Goal: Task Accomplishment & Management: Manage account settings

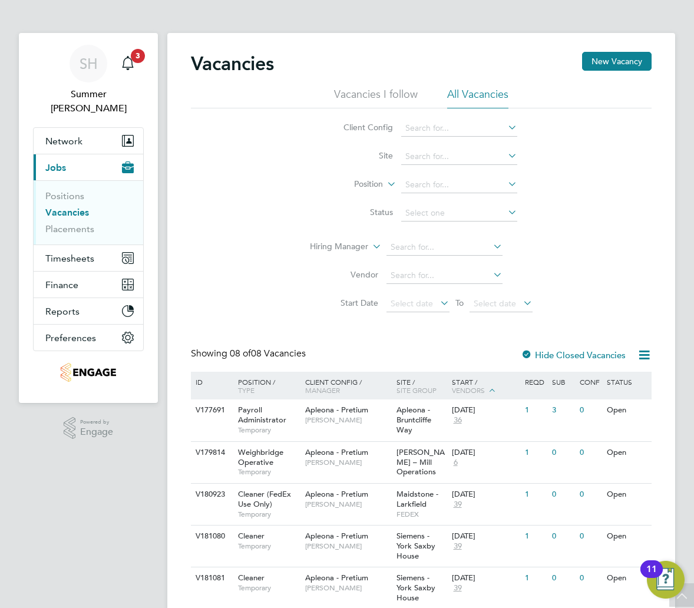
scroll to position [161, 0]
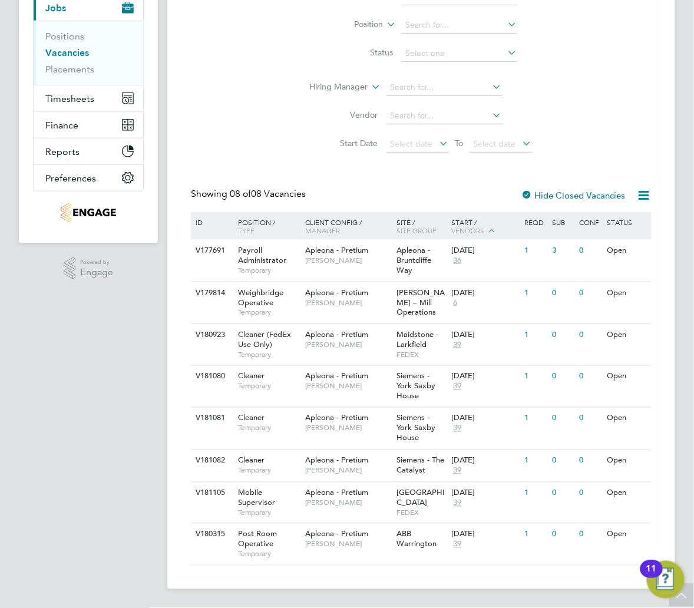
drag, startPoint x: 323, startPoint y: 579, endPoint x: 321, endPoint y: 602, distance: 23.7
click at [321, 602] on main "Vacancies New Vacancy Vacancies I follow All Vacancies Client Config Site Posit…" at bounding box center [430, 224] width 527 height 768
click at [348, 554] on div "Apleona - Pretium [PERSON_NAME]" at bounding box center [347, 539] width 91 height 31
click at [387, 559] on div "V180315 Post Room Operative Temporary Apleona - Pretium [PERSON_NAME] ABB Warri…" at bounding box center [421, 543] width 461 height 41
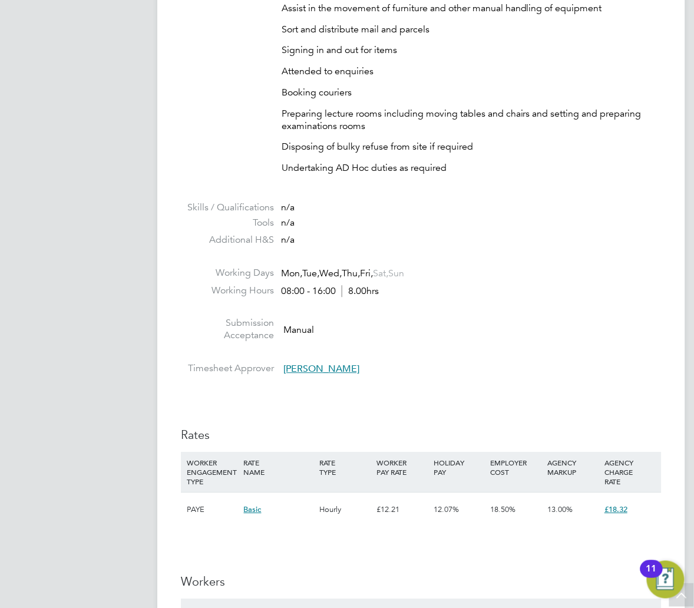
scroll to position [432, 0]
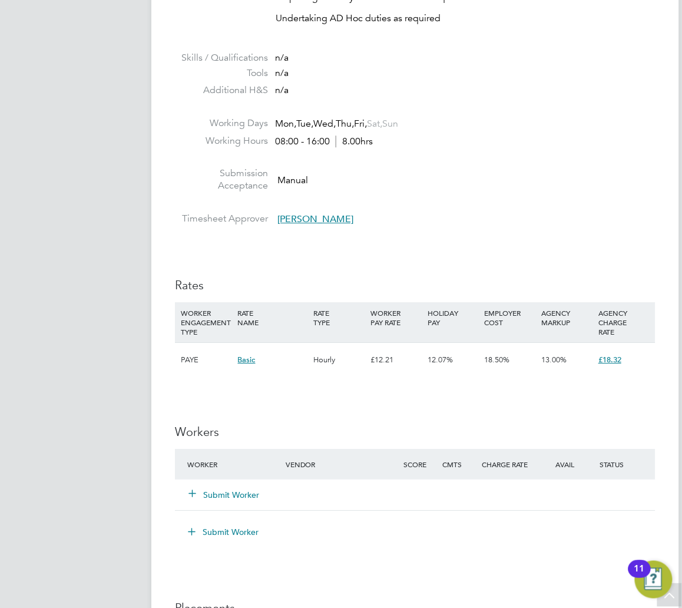
scroll to position [707, 0]
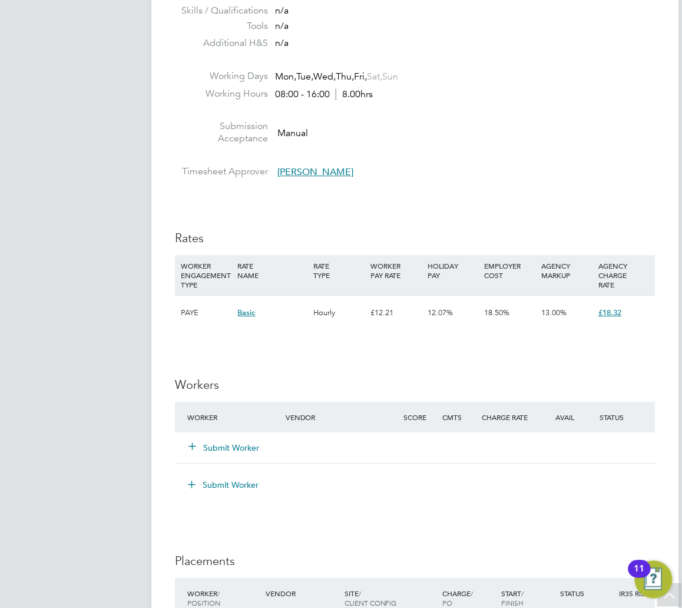
click at [213, 448] on button "Submit Worker" at bounding box center [224, 448] width 71 height 12
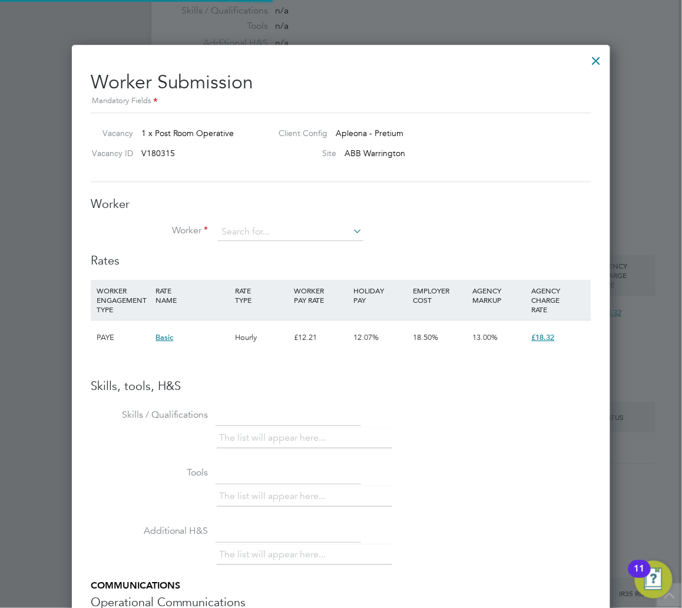
scroll to position [745, 540]
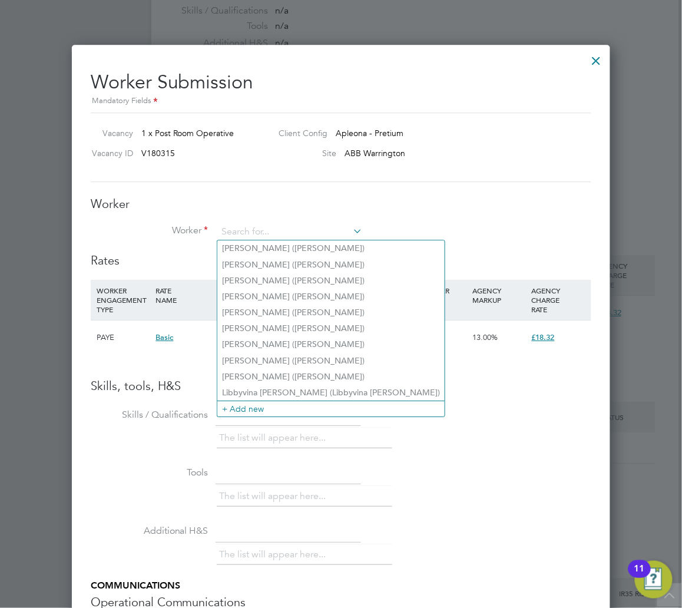
click at [285, 219] on div "Worker Worker Worker Engagement Type" at bounding box center [341, 224] width 501 height 57
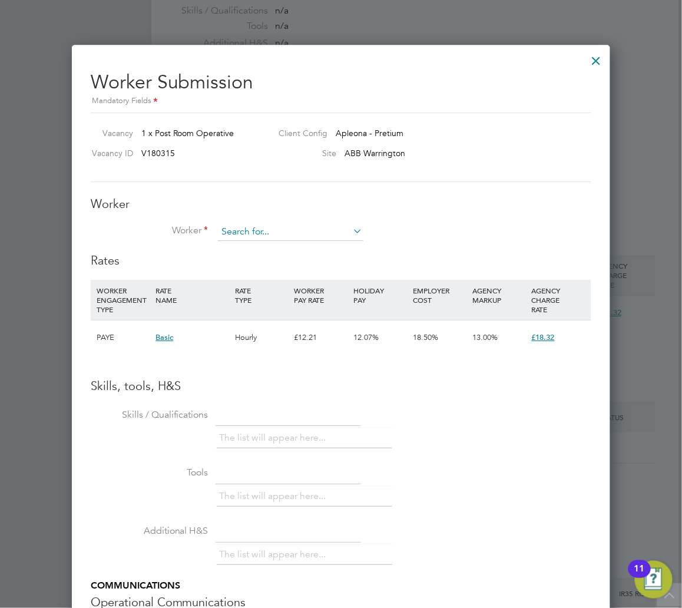
click at [336, 229] on input at bounding box center [291, 232] width 146 height 18
click at [352, 232] on icon at bounding box center [352, 231] width 0 height 16
click at [352, 230] on icon at bounding box center [352, 231] width 0 height 16
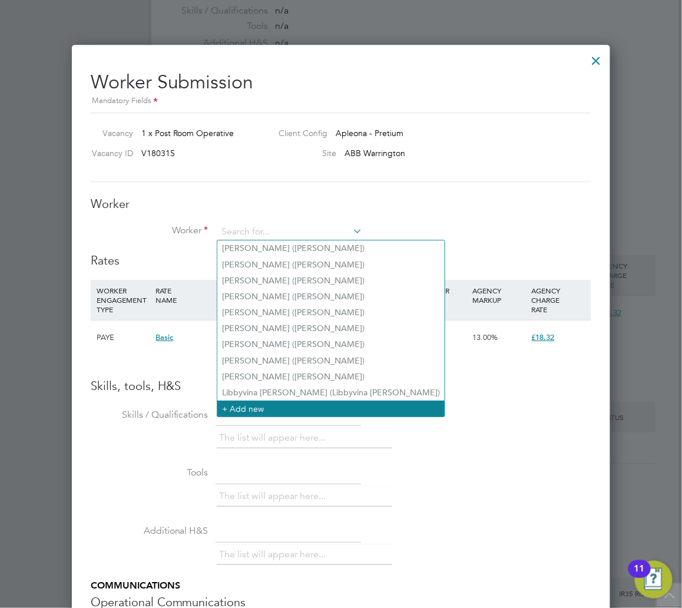
click at [247, 402] on li "+ Add new" at bounding box center [330, 409] width 227 height 16
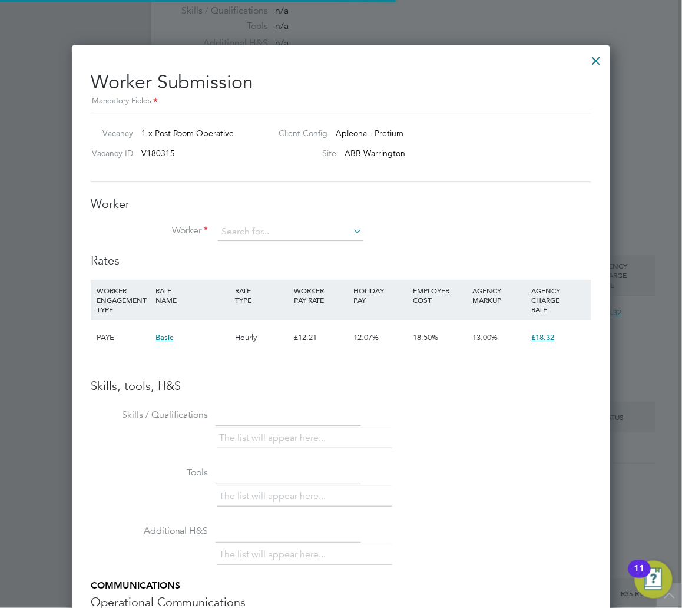
scroll to position [998, 313]
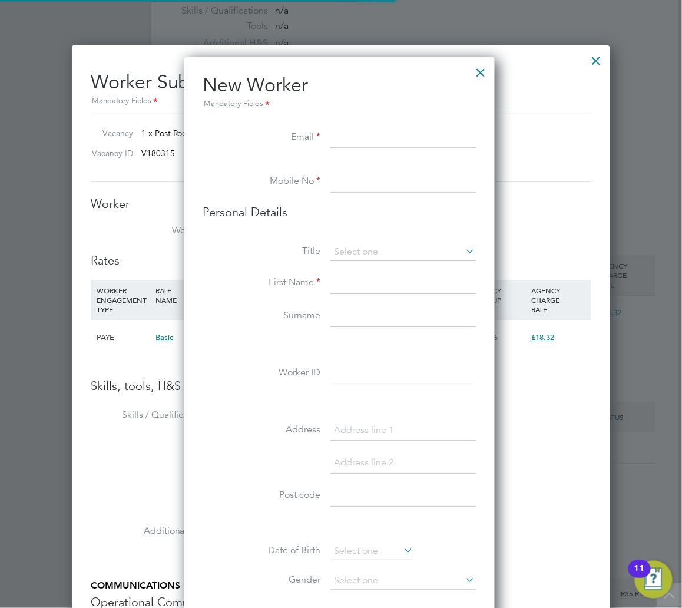
click at [247, 246] on label "Title" at bounding box center [262, 251] width 118 height 12
click at [366, 130] on input at bounding box center [404, 137] width 146 height 21
paste input "miahgwynn@hotmail.com"
type input "miahgwynn@hotmail.com"
click at [229, 142] on label "Email" at bounding box center [262, 137] width 118 height 12
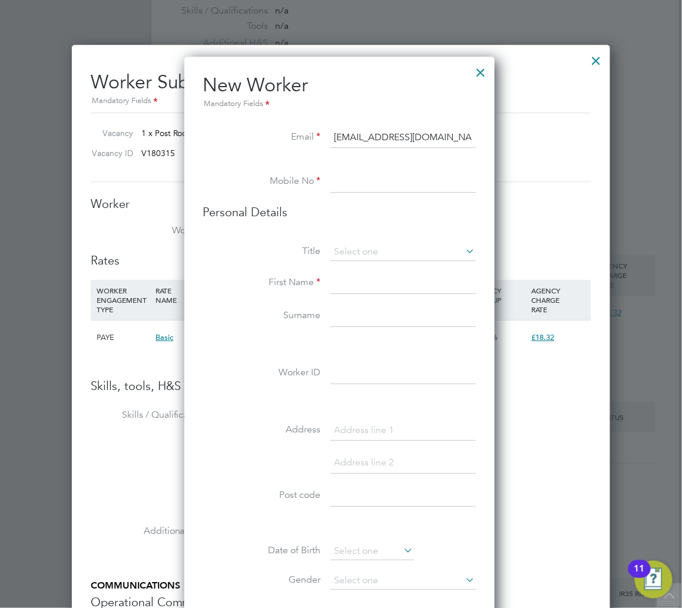
click at [347, 174] on input at bounding box center [404, 181] width 146 height 21
paste input "7761 018946"
type input "07761 018946"
click at [354, 242] on li "Personal Details" at bounding box center [339, 223] width 273 height 39
click at [364, 243] on input at bounding box center [404, 252] width 146 height 18
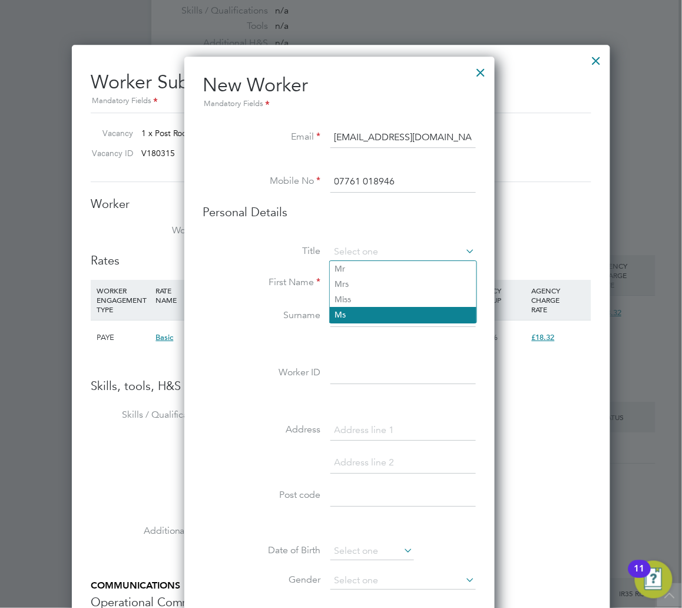
click at [363, 316] on li "Ms" at bounding box center [403, 314] width 147 height 15
type input "Ms"
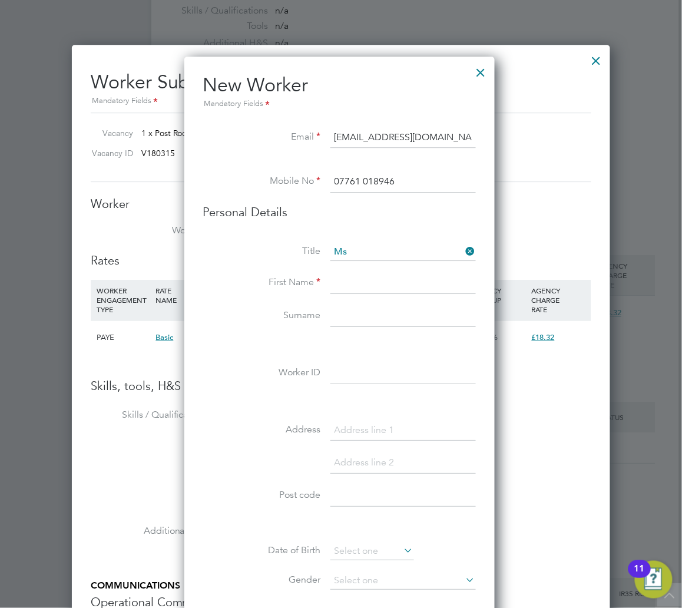
click at [347, 272] on li "Title Ms" at bounding box center [339, 257] width 273 height 29
drag, startPoint x: 384, startPoint y: 290, endPoint x: 387, endPoint y: 298, distance: 8.8
click at [387, 298] on li "First Name" at bounding box center [339, 289] width 273 height 33
type input "Mia-Leigh"
click at [399, 321] on input at bounding box center [404, 316] width 146 height 21
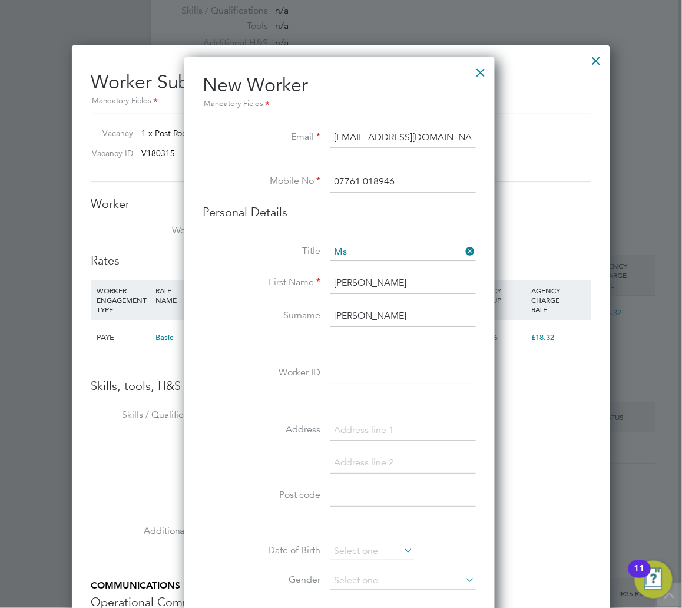
type input "Gwynn"
click at [382, 379] on input at bounding box center [404, 373] width 146 height 21
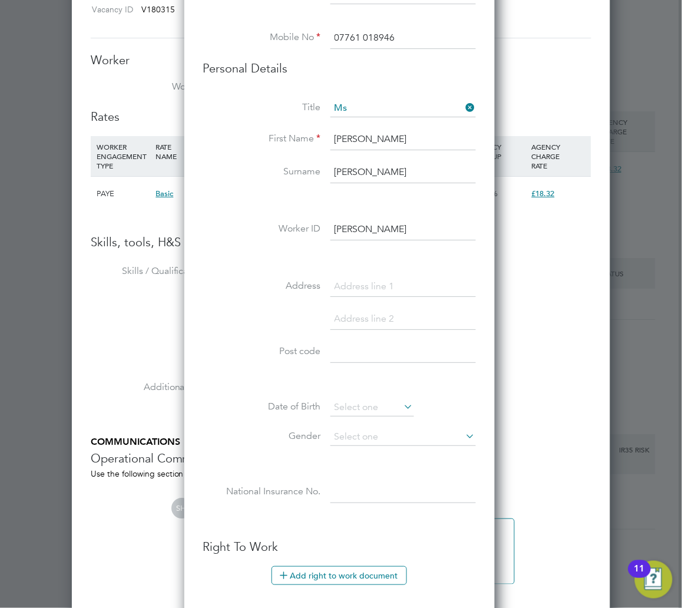
scroll to position [864, 0]
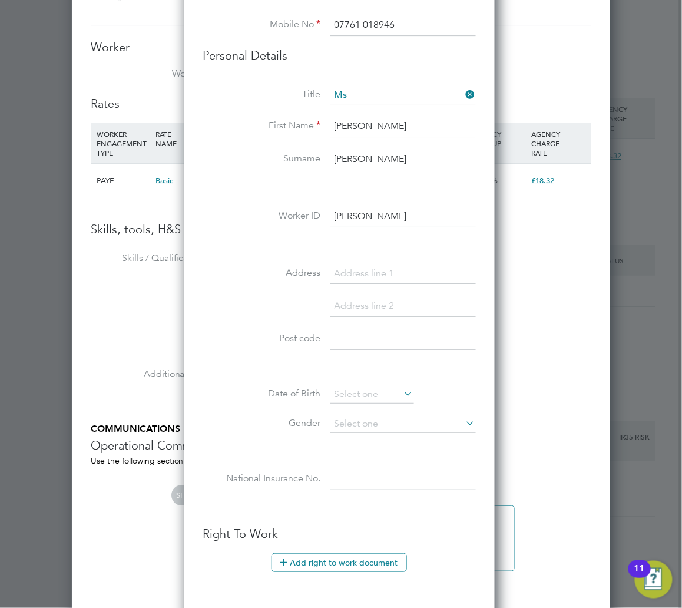
type input "Mia Gwynn"
click at [364, 332] on input at bounding box center [404, 339] width 146 height 21
type input "WA5 2RX"
drag, startPoint x: 392, startPoint y: 257, endPoint x: 387, endPoint y: 267, distance: 11.6
click at [392, 257] on div "Title Ms First Name Mia-Leigh Surname Gwynn Worker ID Mia Gwynn Address Post co…" at bounding box center [339, 301] width 273 height 428
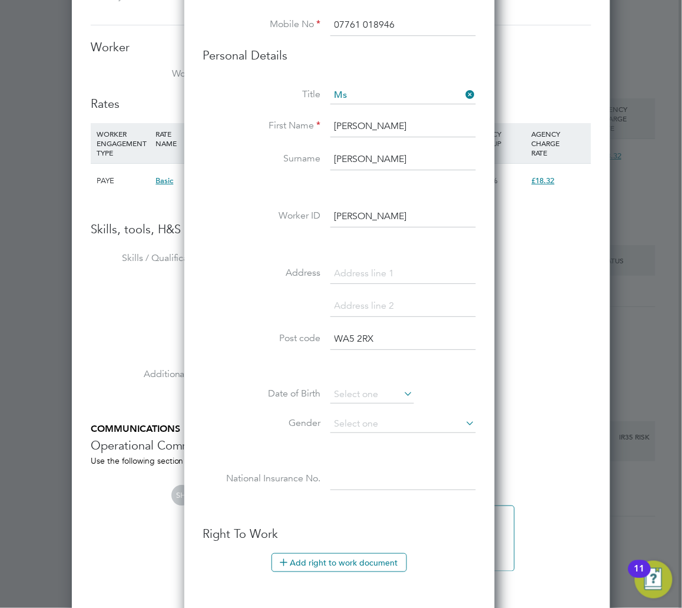
click at [385, 272] on input at bounding box center [404, 273] width 146 height 21
type input "Warrington"
click at [392, 296] on input at bounding box center [404, 306] width 146 height 21
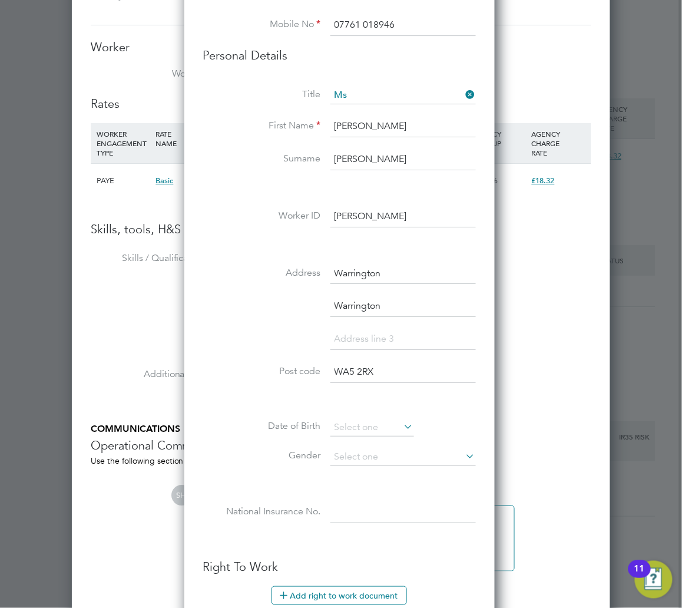
type input "Warrington"
drag, startPoint x: 276, startPoint y: 321, endPoint x: 310, endPoint y: 368, distance: 58.4
click at [279, 323] on li "Warrington" at bounding box center [339, 312] width 273 height 33
click at [382, 463] on input at bounding box center [404, 457] width 146 height 18
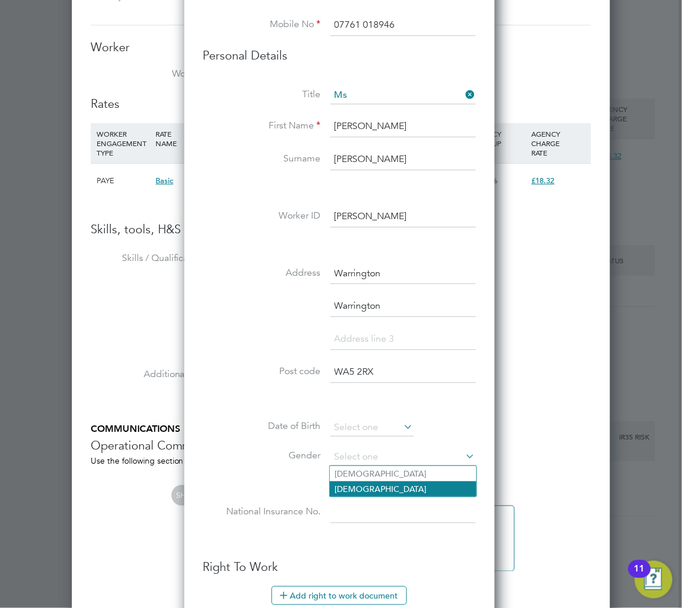
click at [371, 487] on li "Female" at bounding box center [403, 488] width 147 height 15
type input "Female"
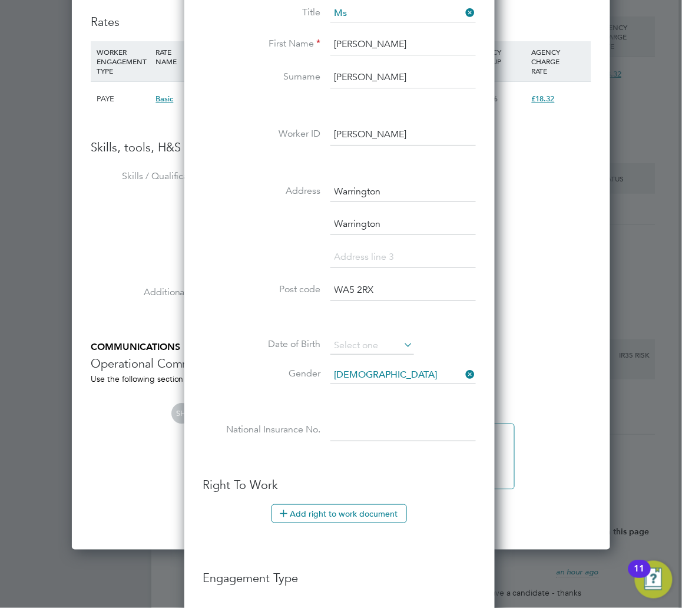
scroll to position [1021, 0]
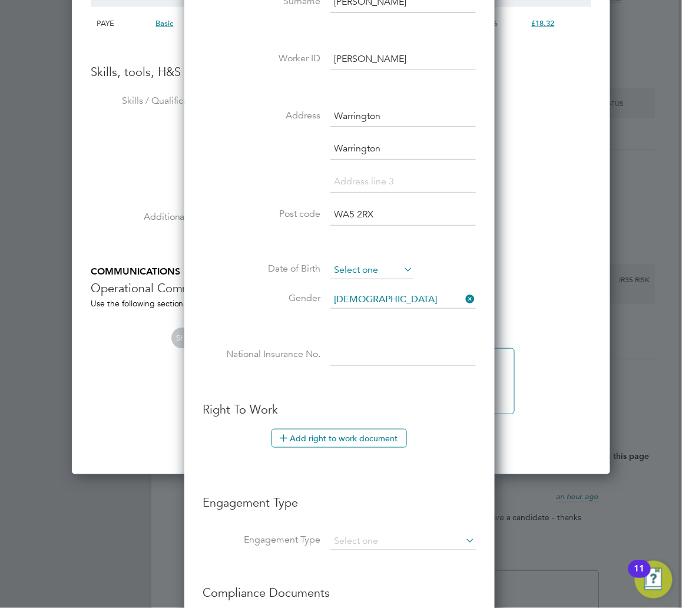
click at [343, 265] on input at bounding box center [373, 271] width 84 height 18
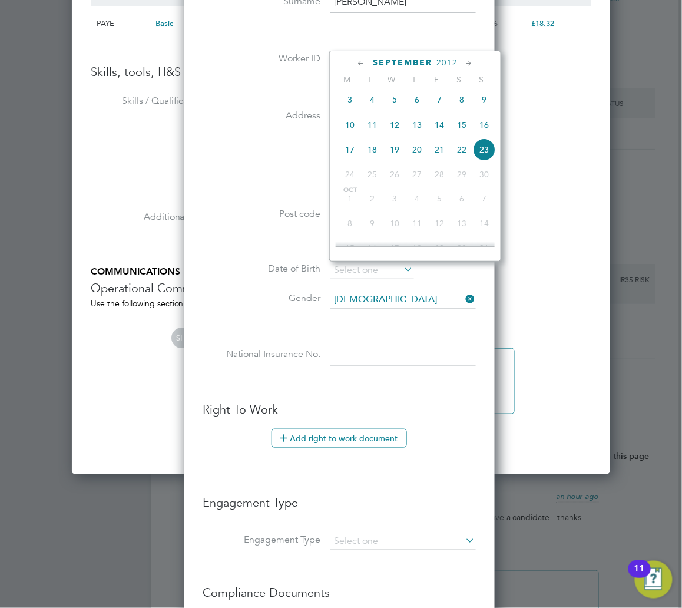
click at [456, 60] on span "2012" at bounding box center [447, 63] width 21 height 10
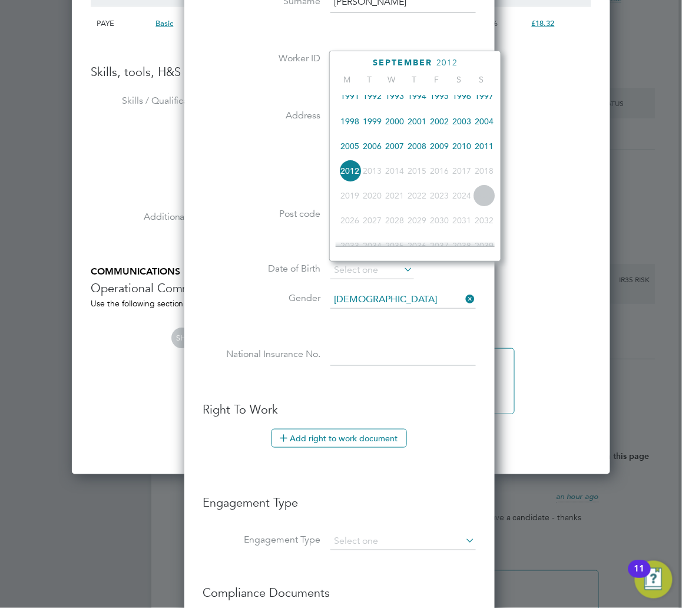
click at [375, 123] on span "1999" at bounding box center [372, 121] width 22 height 22
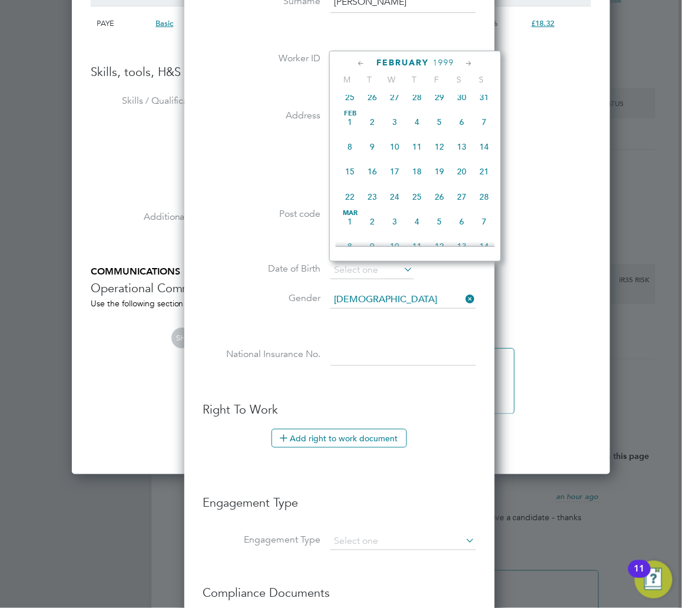
scroll to position [194, 0]
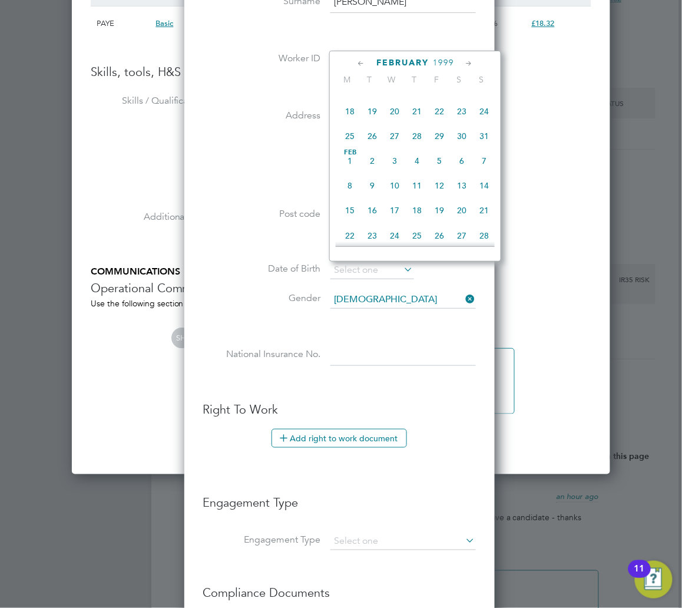
click at [463, 160] on span "6" at bounding box center [462, 161] width 22 height 22
type input "06 Feb 1999"
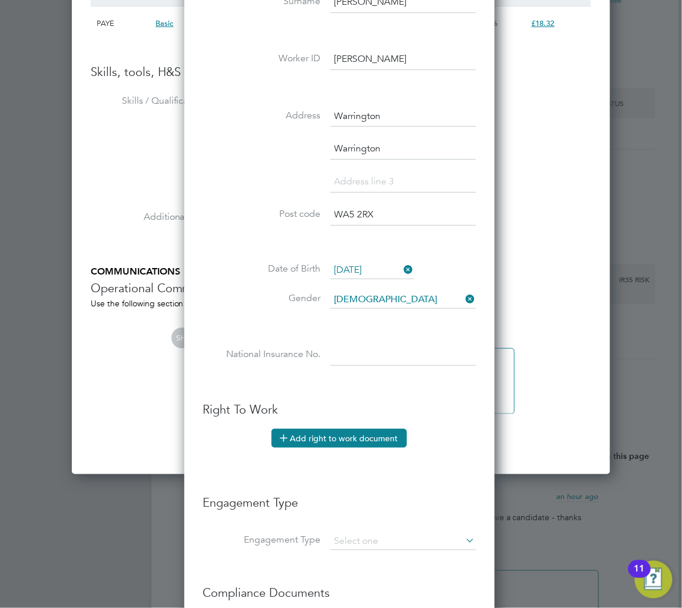
click at [333, 443] on button "Add right to work document" at bounding box center [340, 438] width 136 height 19
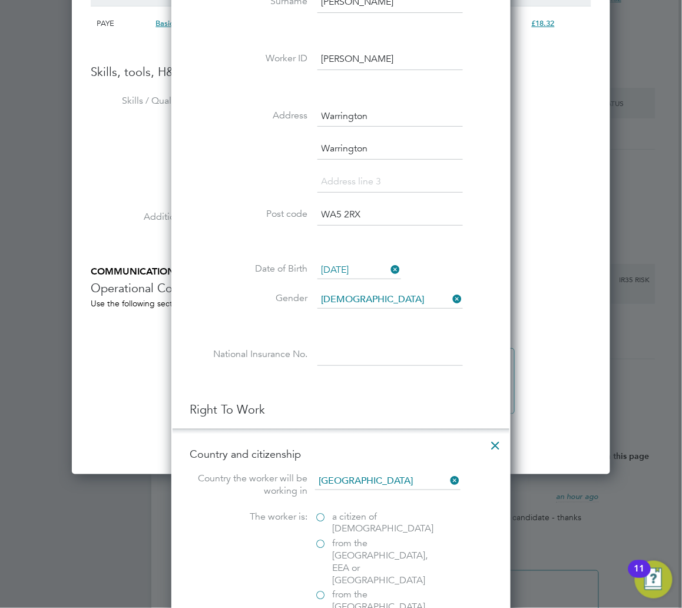
scroll to position [1209, 340]
click at [362, 526] on span "a citizen of United Kingdom" at bounding box center [383, 523] width 101 height 25
click at [0, 0] on input "a citizen of United Kingdom" at bounding box center [0, 0] width 0 height 0
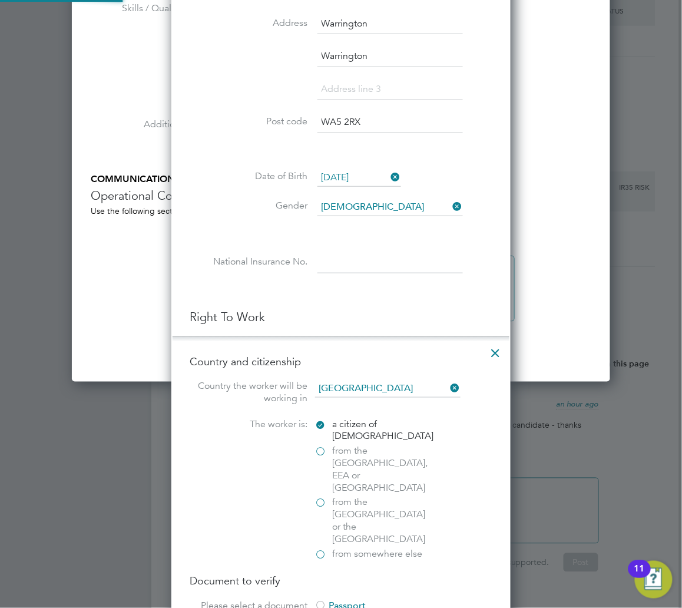
scroll to position [1257, 0]
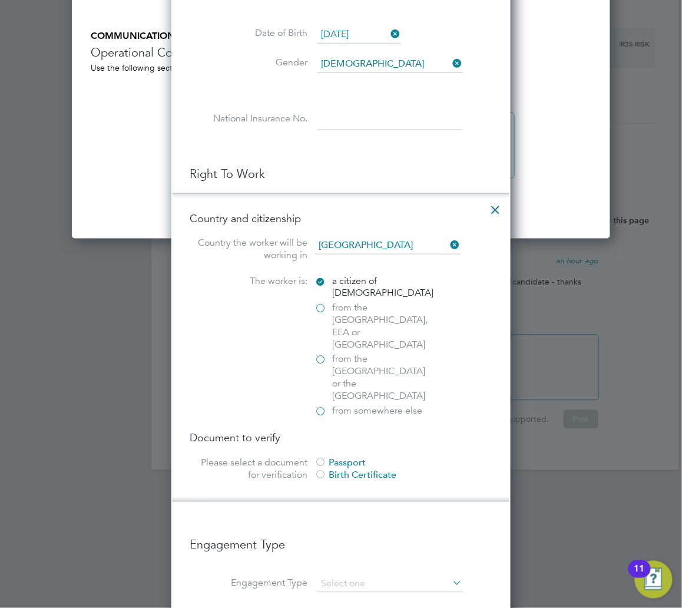
click at [356, 470] on div "Birth Certificate" at bounding box center [403, 476] width 177 height 12
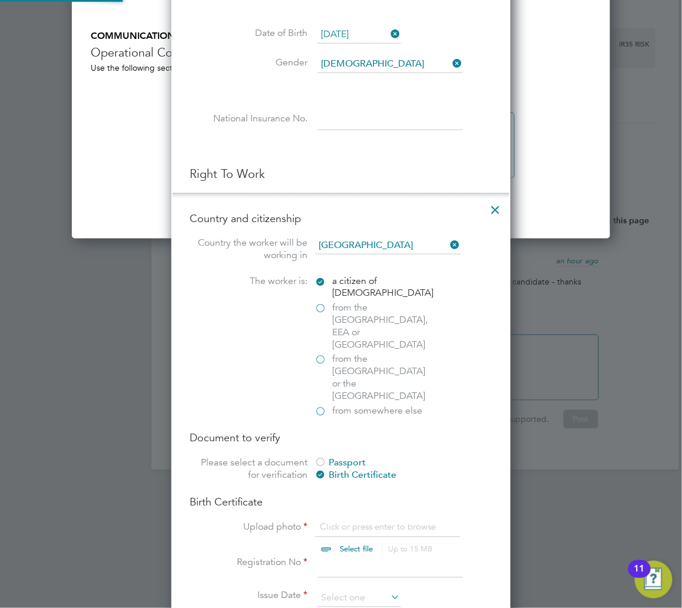
scroll to position [15, 146]
click at [359, 457] on div "Passport" at bounding box center [403, 463] width 177 height 12
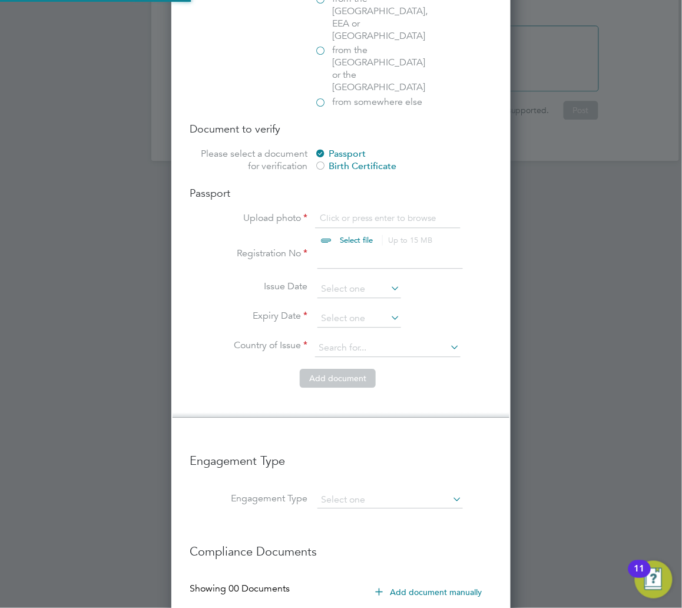
scroll to position [1571, 0]
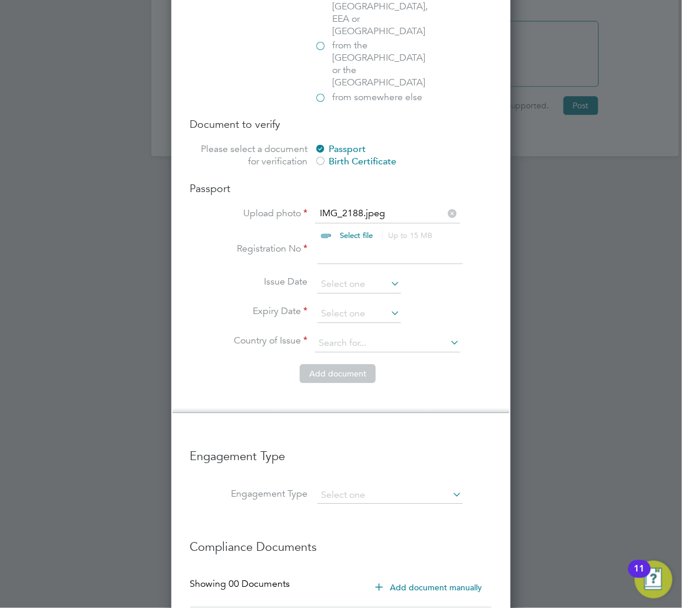
click at [338, 243] on input at bounding box center [391, 253] width 146 height 21
type input "559861231"
click at [371, 243] on li "Registration No 559861231" at bounding box center [341, 259] width 302 height 33
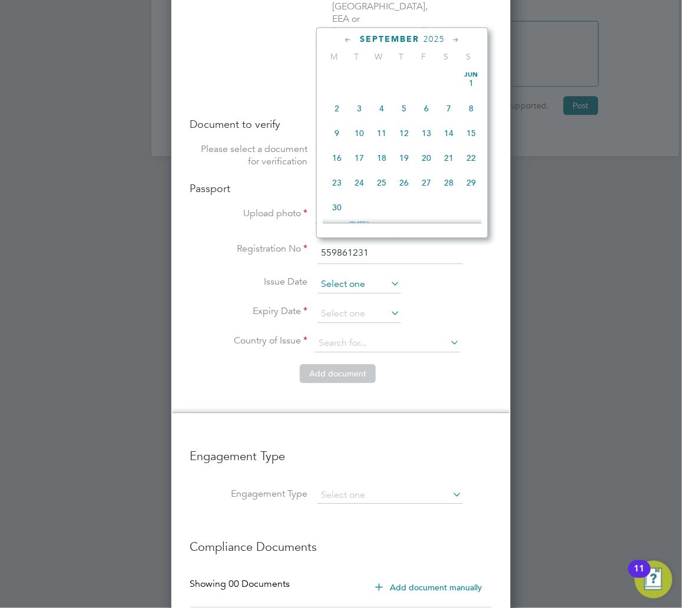
click at [354, 276] on input at bounding box center [360, 285] width 84 height 18
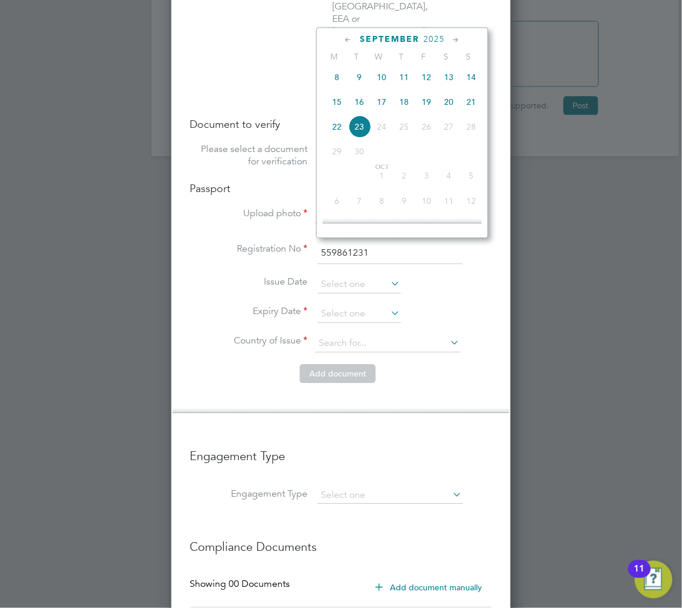
click at [436, 32] on div "September 2025 M T W T F S S Jun 1 2 3 4 5 6 7 8 9 10 11 12 13 14 15 16 17 18 1…" at bounding box center [402, 132] width 172 height 211
click at [436, 36] on span "2025" at bounding box center [434, 39] width 21 height 10
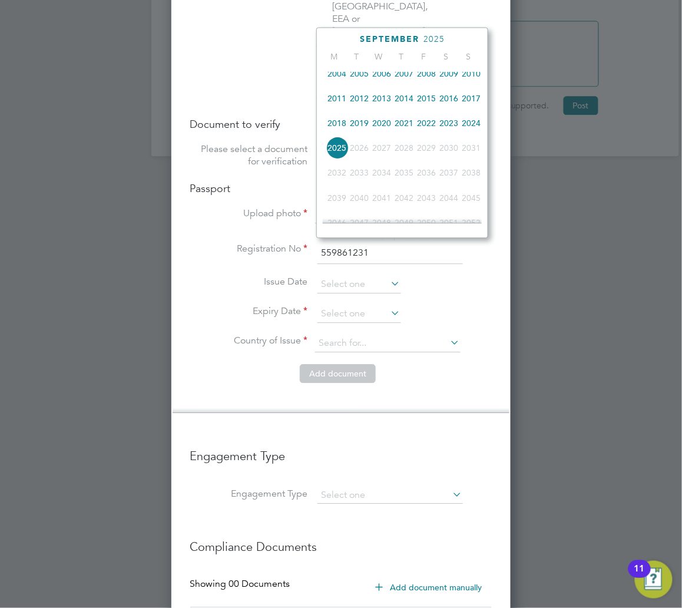
click at [354, 126] on span "2019" at bounding box center [359, 122] width 22 height 22
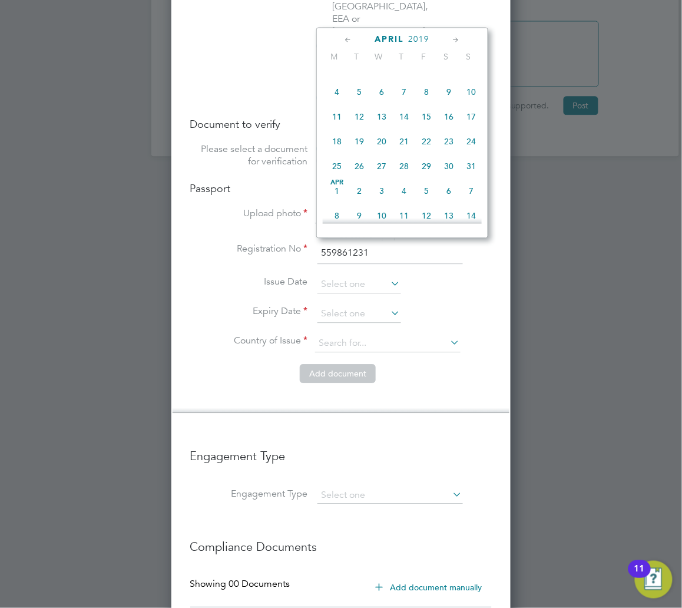
scroll to position [189, 0]
click at [382, 147] on span "3" at bounding box center [382, 143] width 22 height 22
type input "03 Apr 2019"
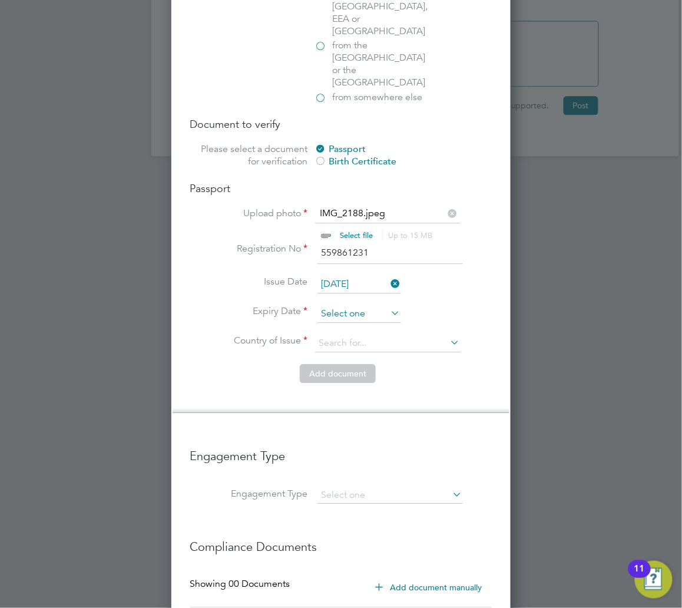
click at [359, 305] on input at bounding box center [360, 314] width 84 height 18
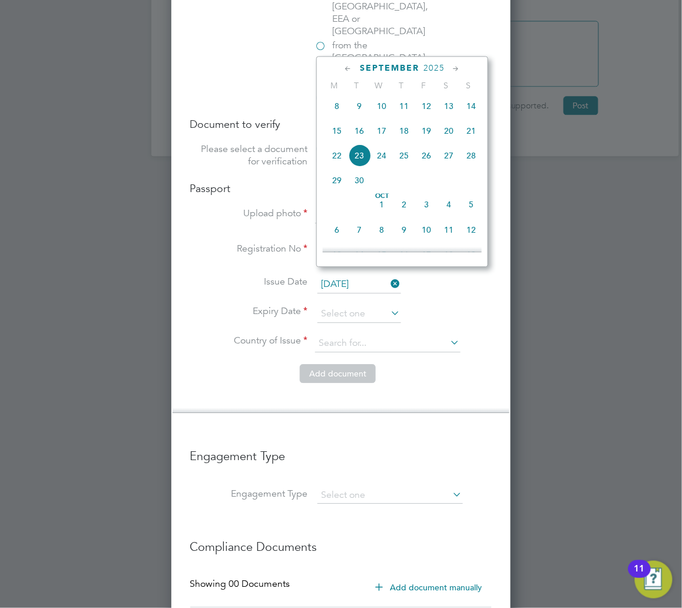
click at [436, 61] on div "September 2025 M T W T F S S Jun 1 2 3 4 5 6 7 8 9 10 11 12 13 14 15 16 17 18 1…" at bounding box center [402, 161] width 172 height 211
click at [436, 63] on span "2025" at bounding box center [434, 68] width 21 height 10
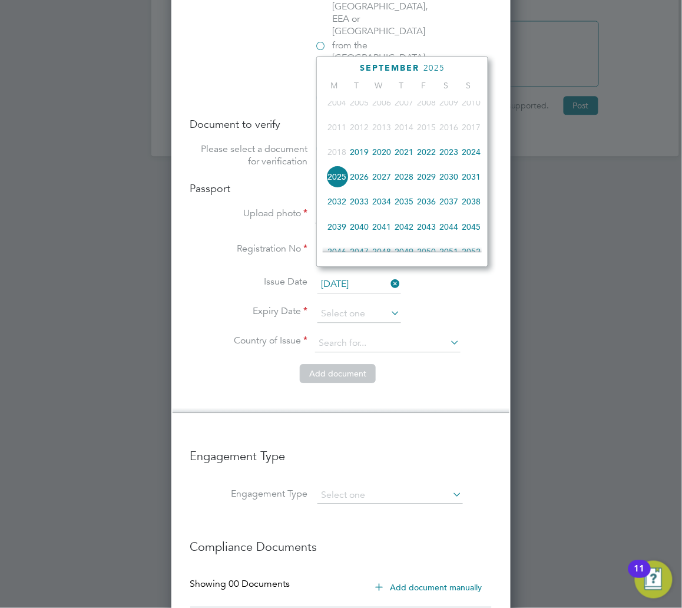
click at [431, 183] on span "2029" at bounding box center [426, 176] width 22 height 22
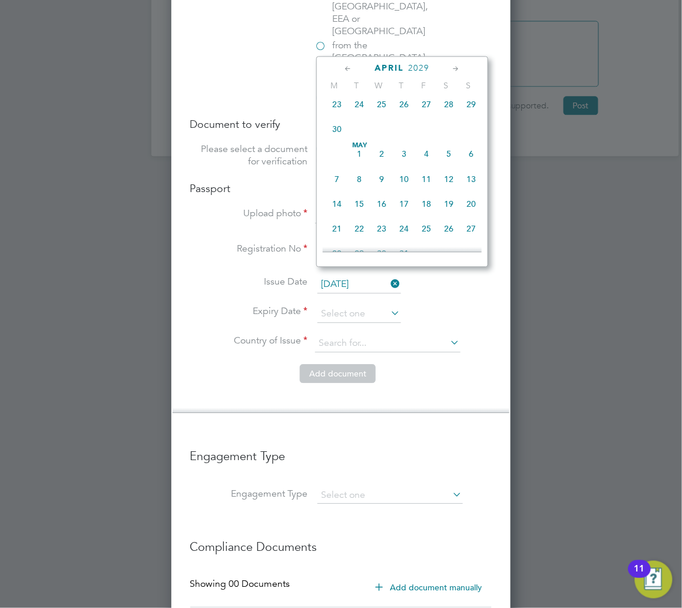
scroll to position [214, 0]
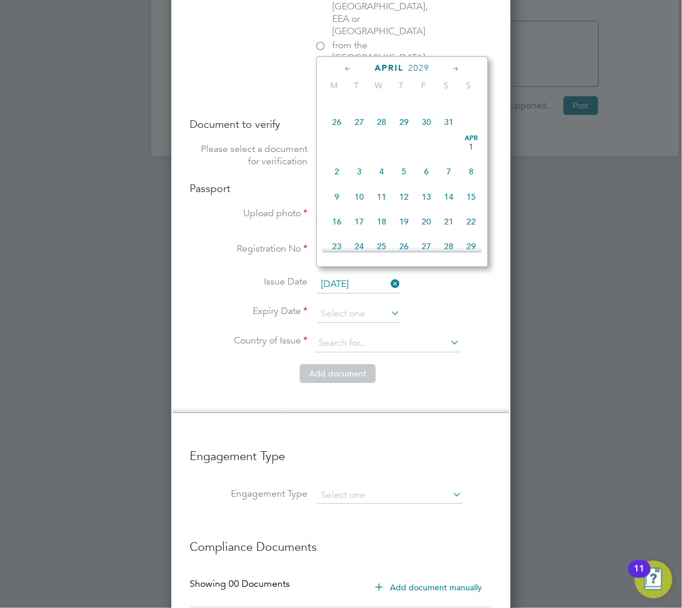
click at [359, 174] on span "3" at bounding box center [359, 171] width 22 height 22
type input "03 Apr 2029"
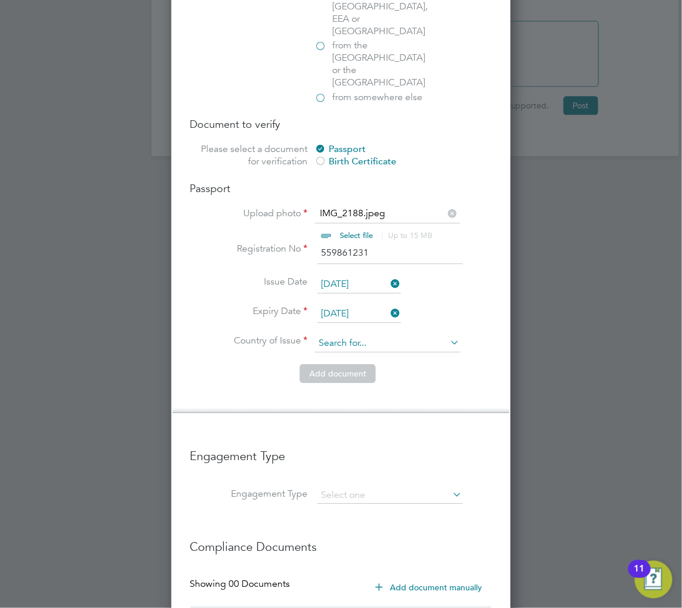
click at [352, 335] on input at bounding box center [388, 344] width 146 height 18
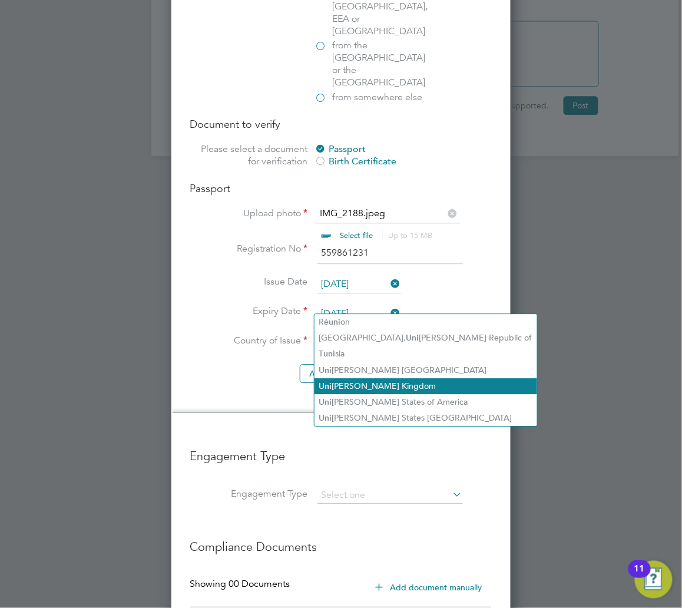
click at [369, 378] on li "Uni ted Kingdom" at bounding box center [426, 386] width 223 height 16
type input "United Kingdom"
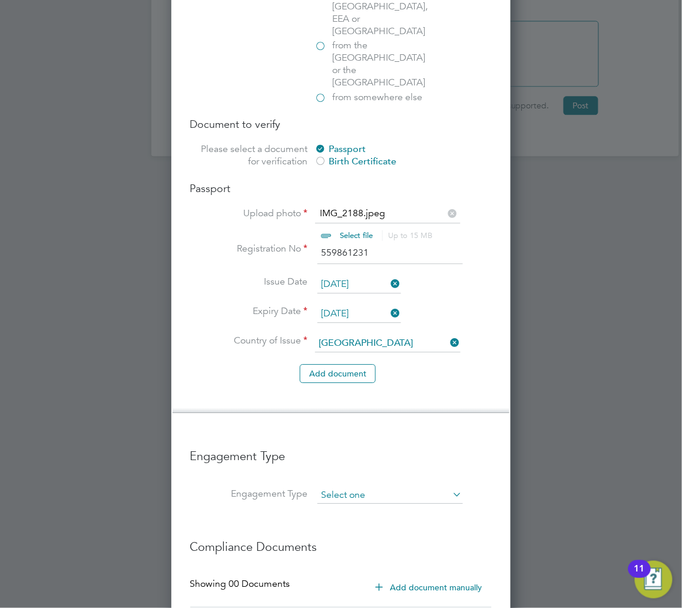
click at [385, 487] on input at bounding box center [391, 495] width 146 height 16
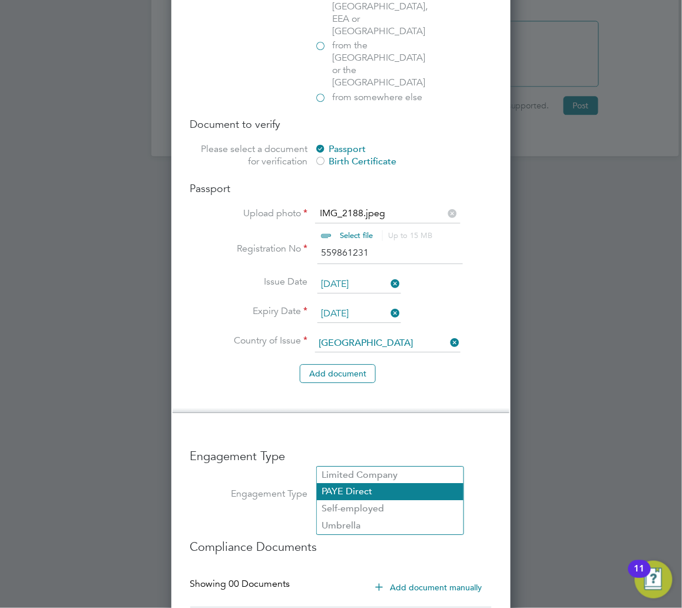
click at [374, 493] on li "PAYE Direct" at bounding box center [390, 491] width 147 height 17
type input "PAYE Direct"
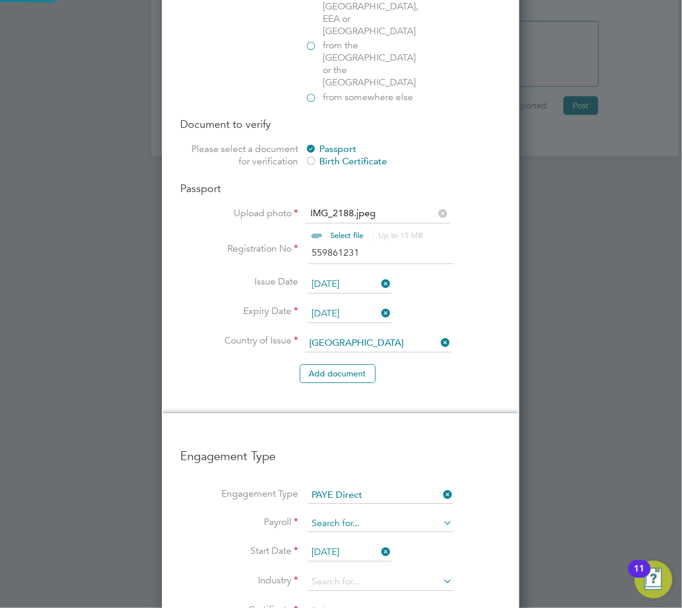
scroll to position [1839, 359]
click at [371, 516] on input at bounding box center [381, 524] width 146 height 16
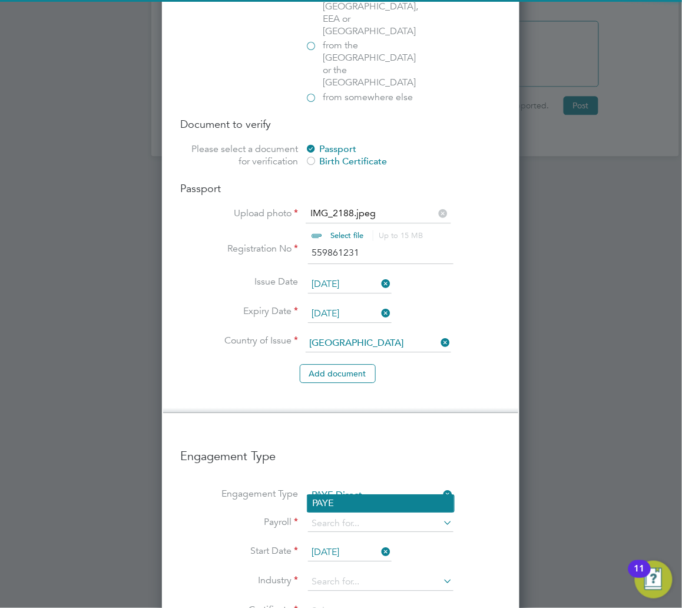
click at [361, 506] on li "PAYE" at bounding box center [381, 503] width 147 height 17
type input "PAYE"
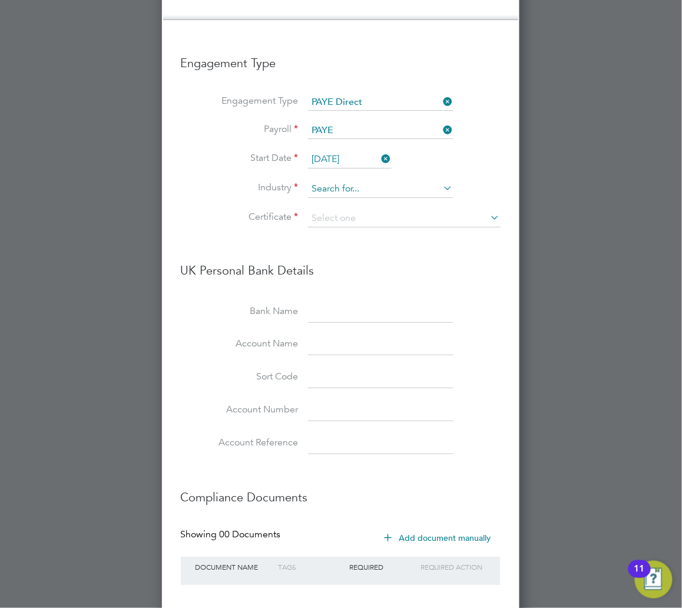
click at [330, 180] on input at bounding box center [381, 189] width 146 height 18
type input "cl"
click at [351, 174] on ul "Commercial Cl eaning" at bounding box center [381, 167] width 148 height 17
click at [354, 180] on li "Industry" at bounding box center [341, 194] width 320 height 29
click at [354, 180] on input at bounding box center [381, 189] width 146 height 18
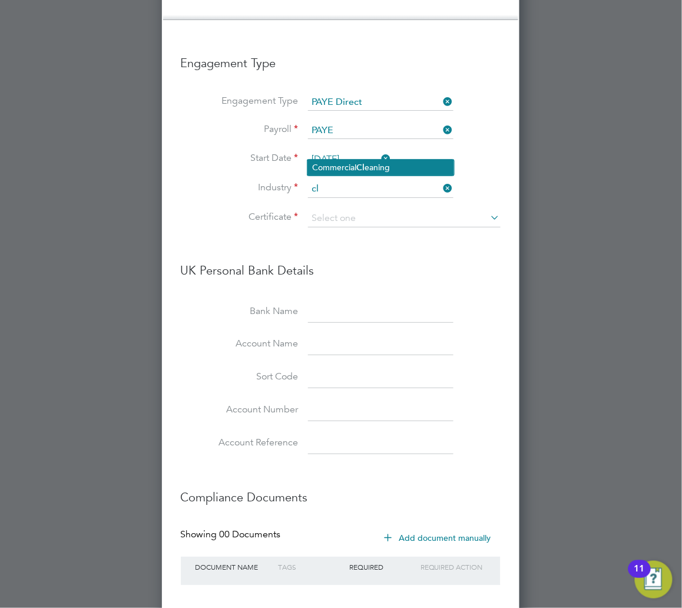
click at [394, 165] on li "Commercial Cl eaning" at bounding box center [381, 168] width 147 height 16
type input "Commercial Cleaning"
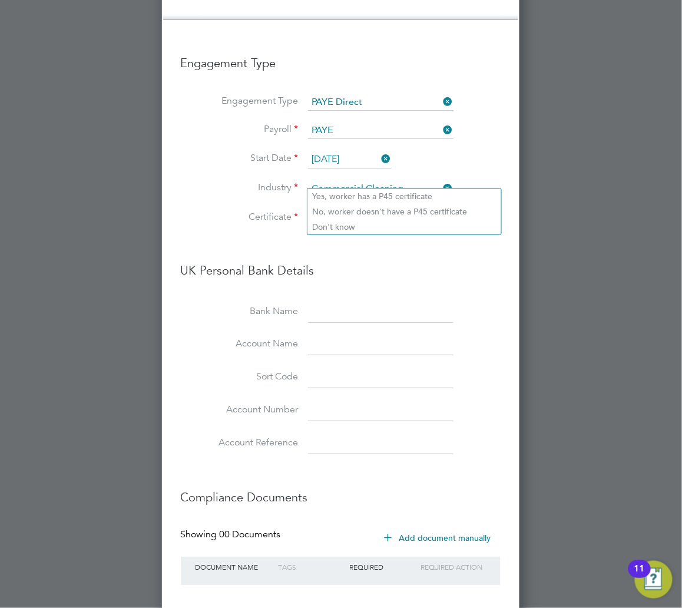
click at [383, 210] on input at bounding box center [404, 219] width 193 height 18
click at [368, 225] on li "Don't know" at bounding box center [405, 226] width 194 height 15
type input "Don't know"
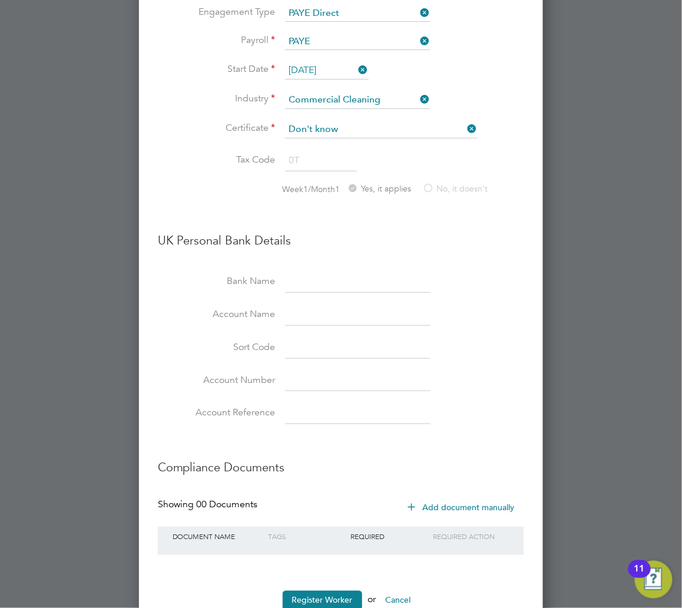
scroll to position [2053, 0]
click at [338, 590] on button "Register Worker" at bounding box center [323, 599] width 80 height 19
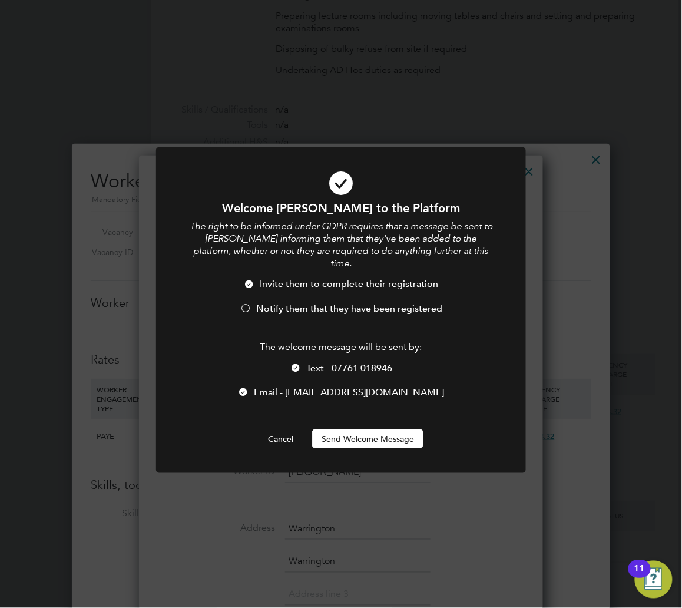
click at [340, 303] on span "Notify them that they have been registered" at bounding box center [349, 309] width 186 height 12
click at [356, 430] on button "Send Welcome Message" at bounding box center [367, 439] width 111 height 19
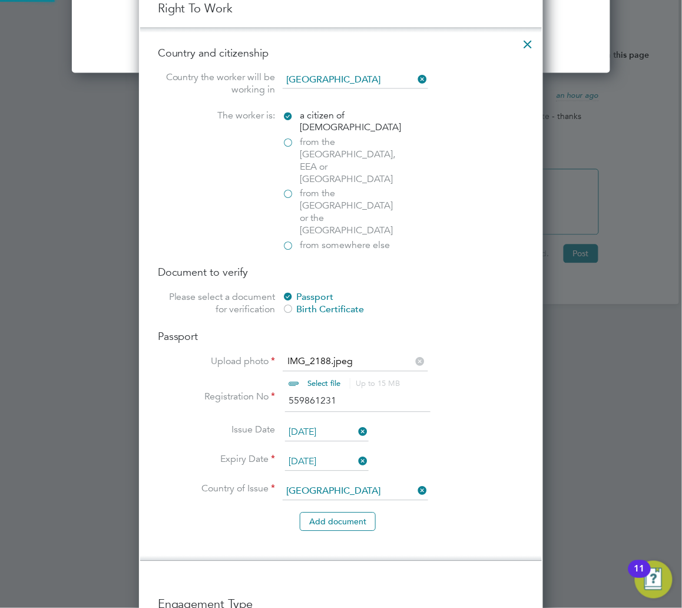
type input "Mia-Leigh Gwynn (Mia Gwynn)"
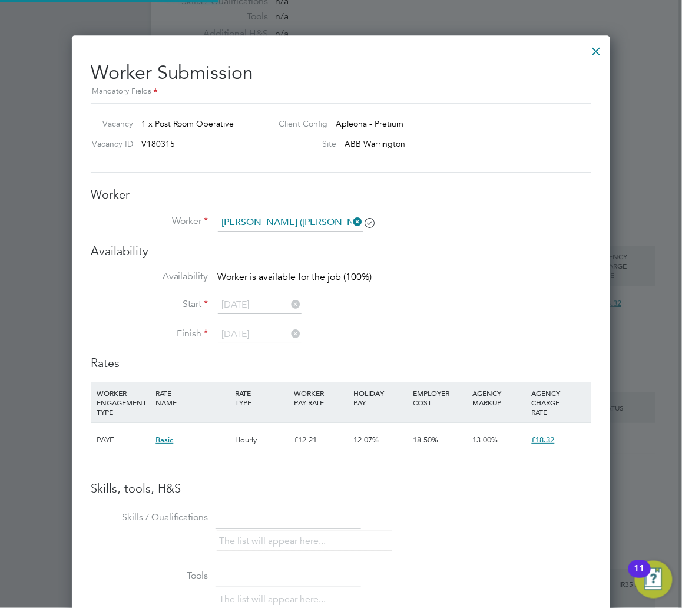
scroll to position [707, 0]
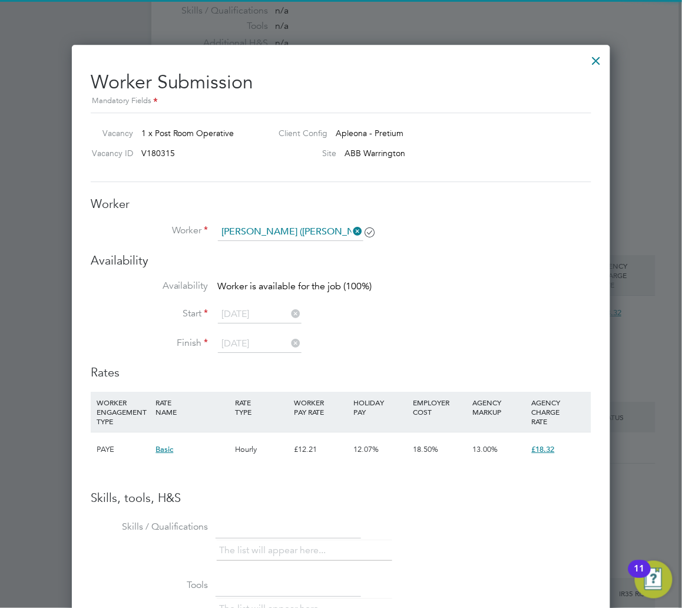
click at [303, 222] on div "Worker Worker Mia-Leigh Gwynn (Mia Gwynn) Worker Engagement Type" at bounding box center [341, 224] width 501 height 57
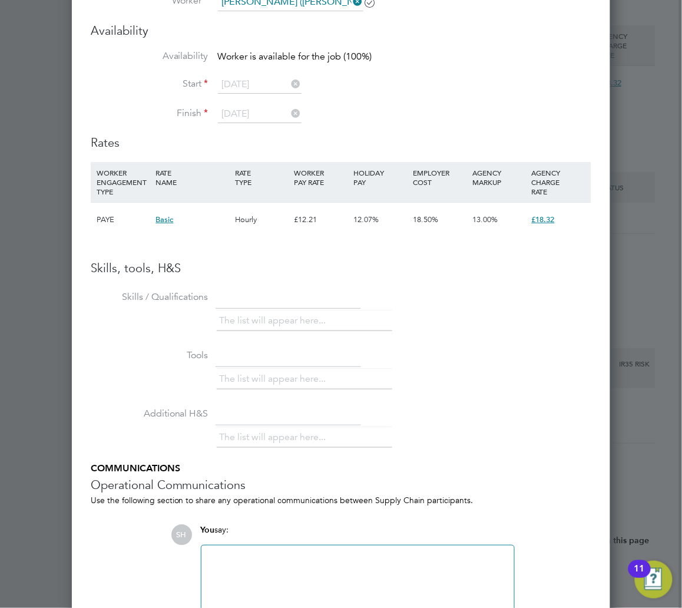
scroll to position [785, 0]
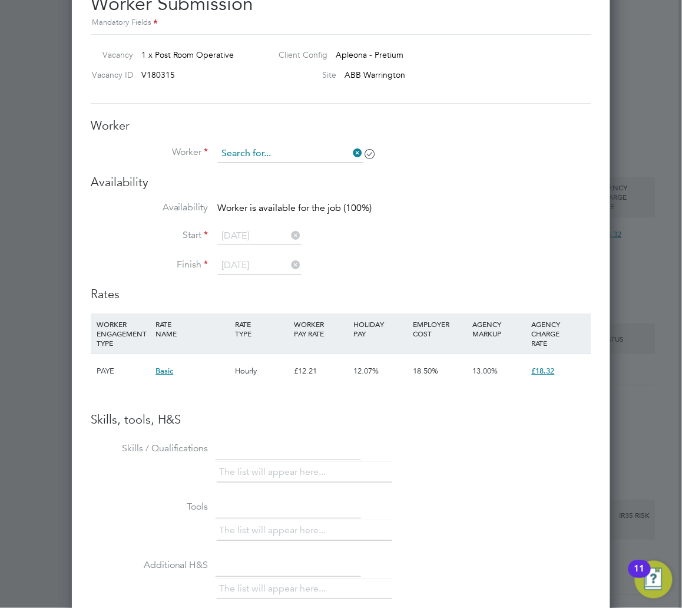
click at [276, 146] on input at bounding box center [291, 154] width 146 height 18
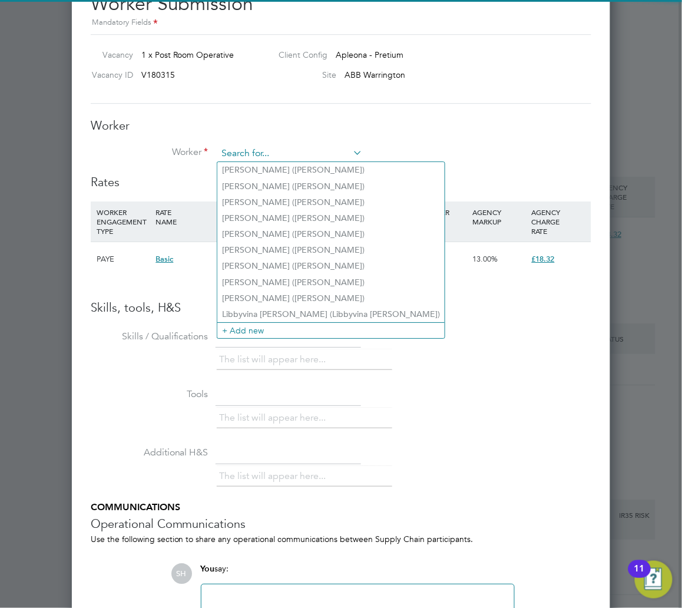
type input ","
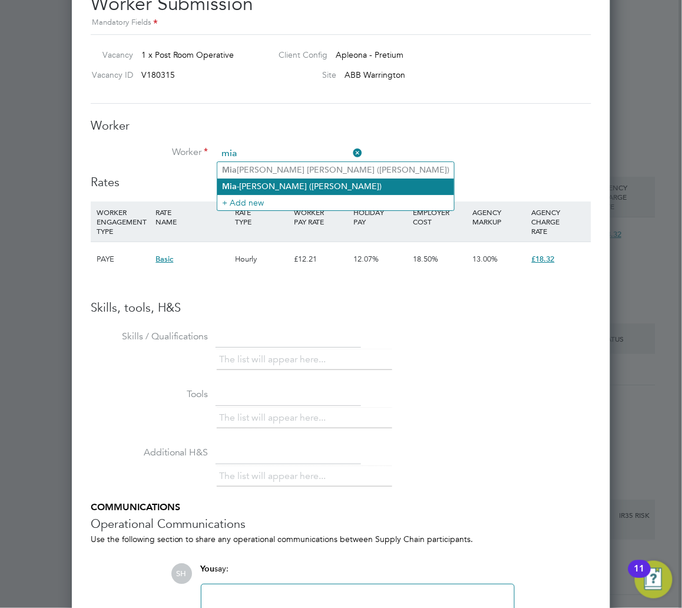
click at [293, 191] on li "Mia -Leigh Gwynn (Mia Gwynn)" at bounding box center [335, 187] width 237 height 16
type input "Mia-Leigh Gwynn (Mia Gwynn)"
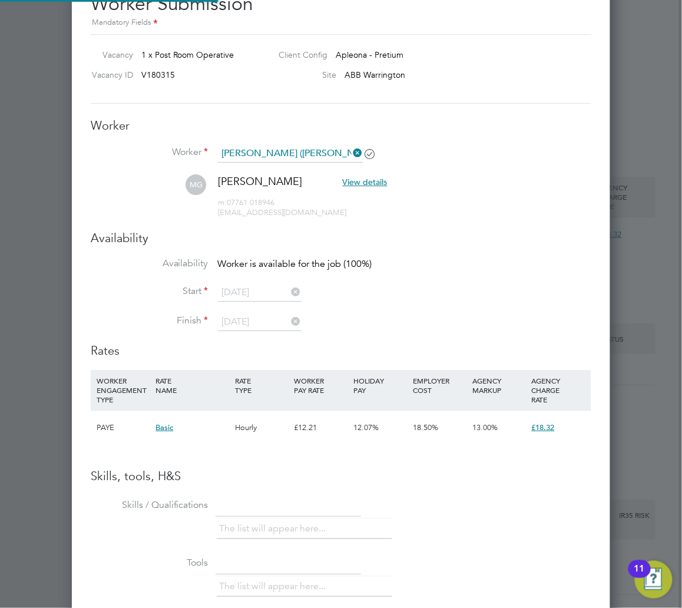
scroll to position [979, 540]
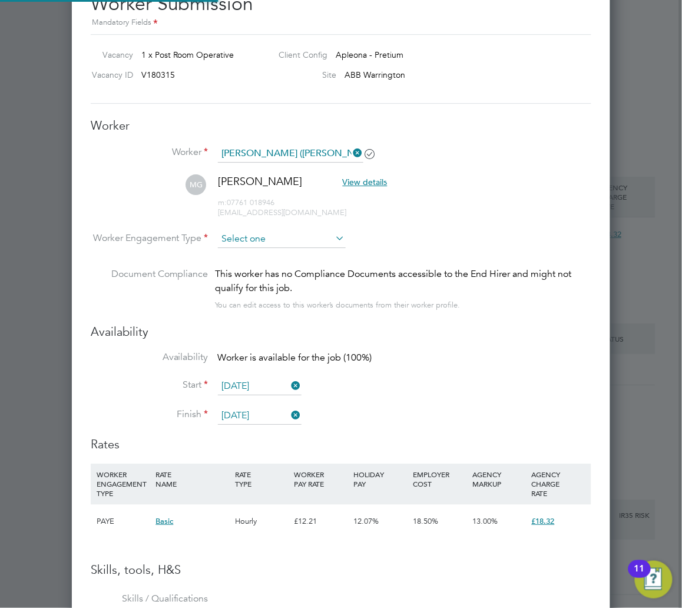
click at [277, 239] on input at bounding box center [282, 239] width 128 height 18
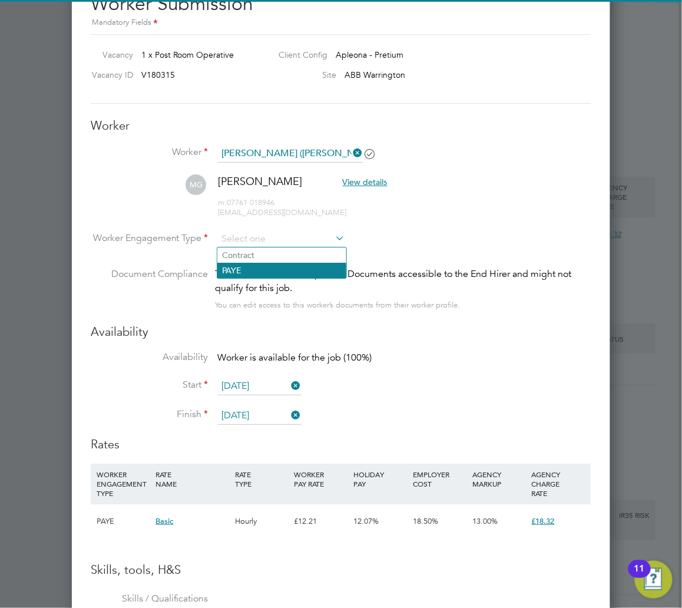
click at [272, 274] on li "PAYE" at bounding box center [281, 270] width 129 height 15
type input "PAYE"
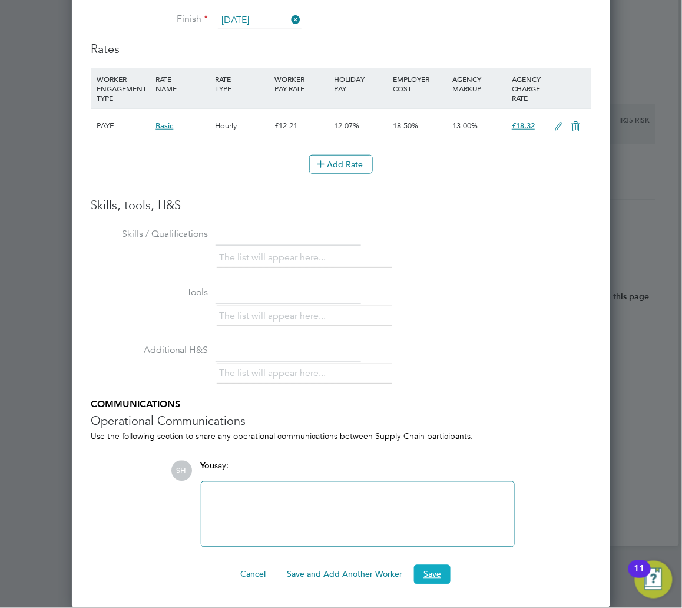
click at [427, 571] on button "Save" at bounding box center [432, 574] width 37 height 19
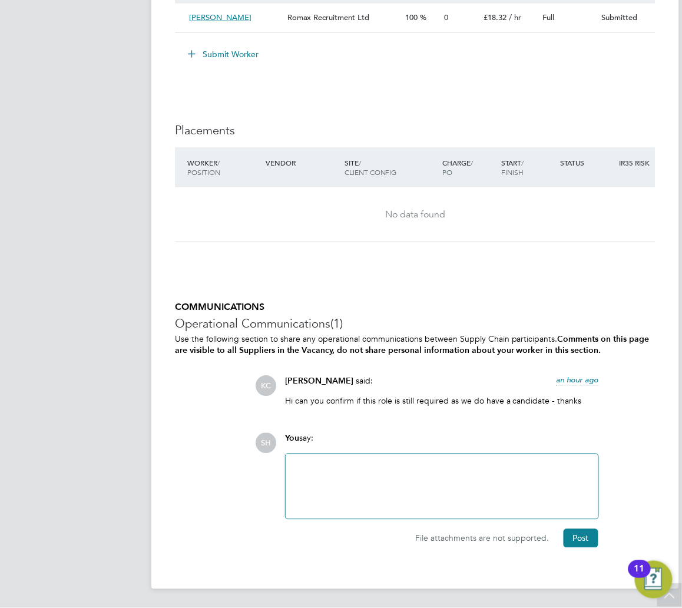
click at [373, 498] on div at bounding box center [442, 486] width 299 height 51
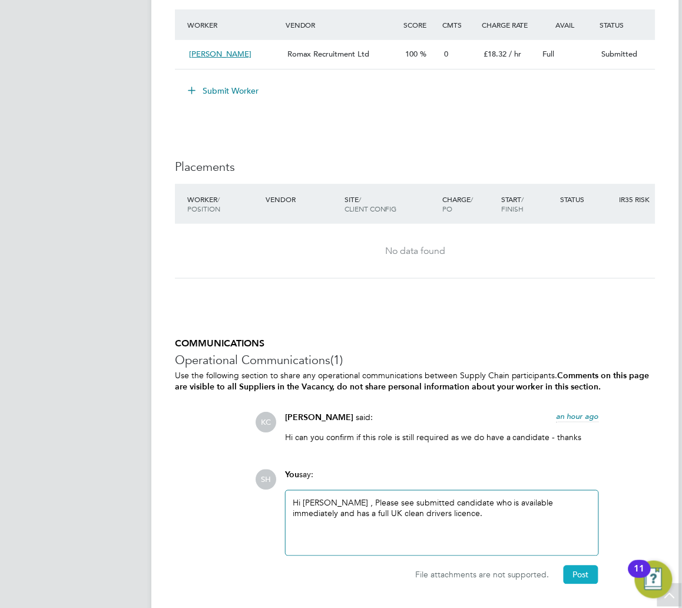
click at [592, 583] on button "Post" at bounding box center [581, 575] width 35 height 19
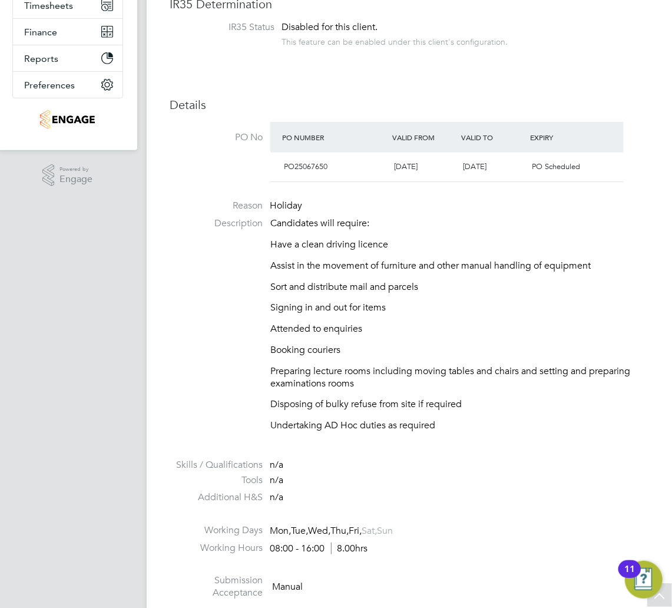
scroll to position [0, 0]
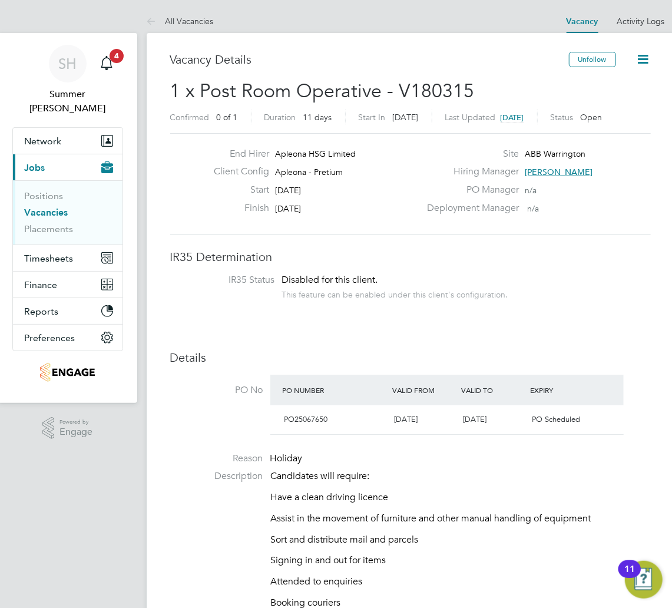
click at [60, 207] on link "Vacancies" at bounding box center [47, 212] width 44 height 11
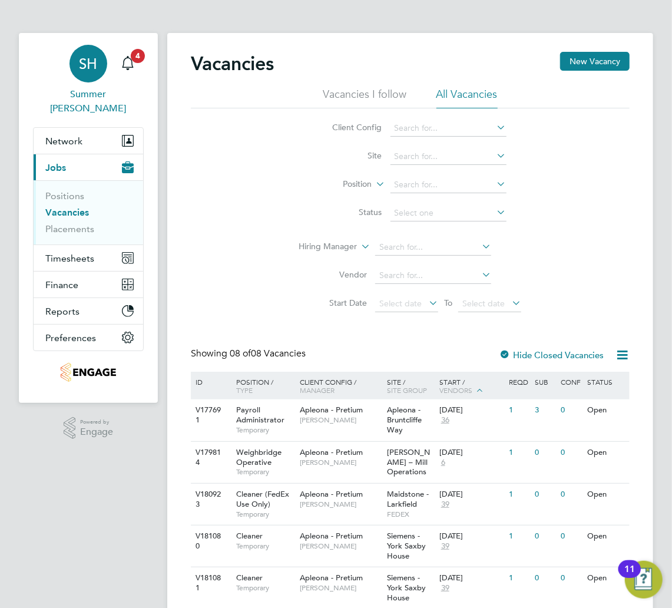
click at [80, 76] on div "SH" at bounding box center [89, 64] width 38 height 38
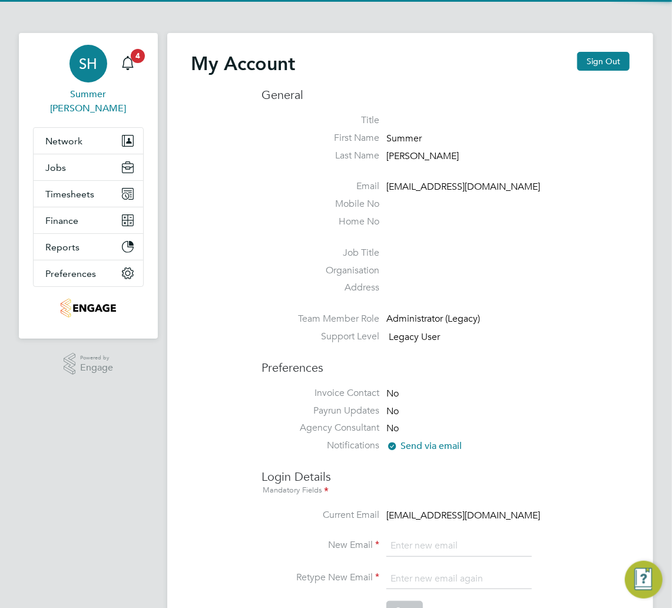
type input "summerhadden@romaxrecruitment.com"
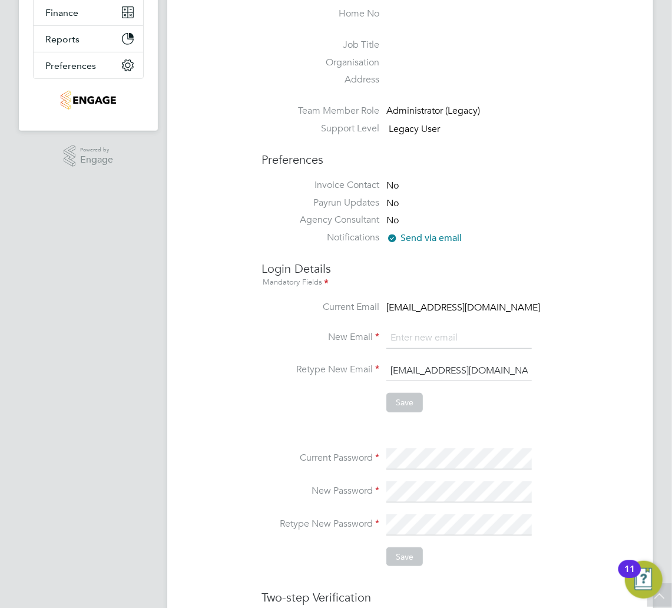
scroll to position [236, 0]
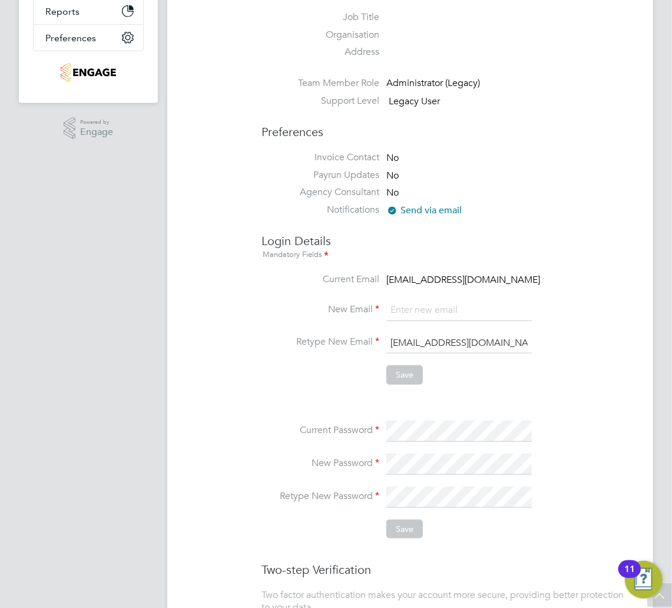
click at [547, 477] on li "New Password" at bounding box center [446, 470] width 368 height 33
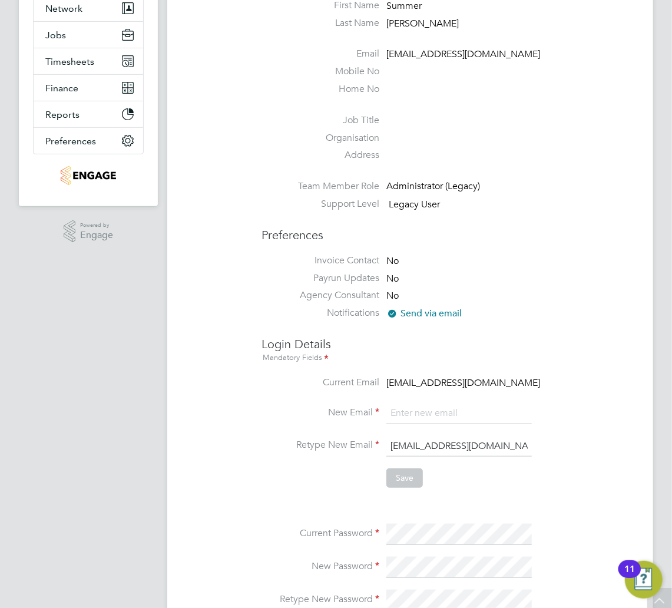
scroll to position [0, 0]
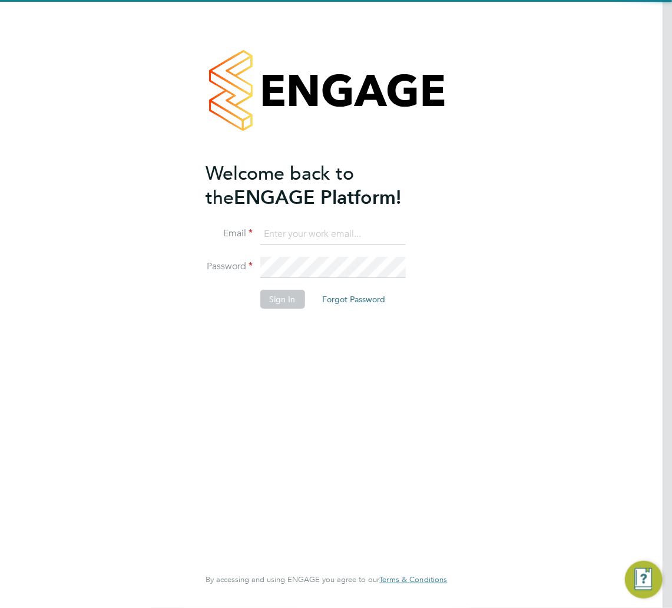
type input "summerhadden@romaxrecruitment.com"
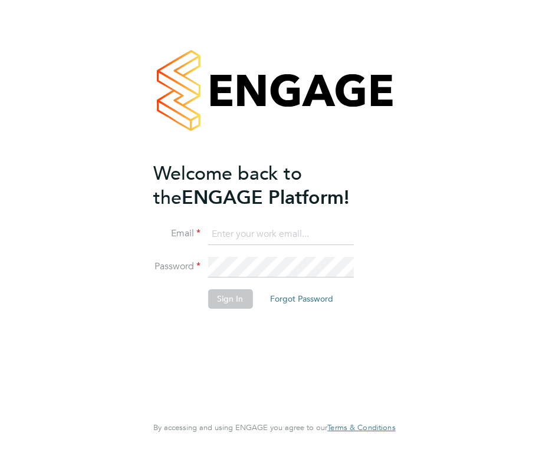
type input "summerhadden@romaxrecruitment.com"
click at [230, 303] on button "Sign In" at bounding box center [229, 298] width 45 height 19
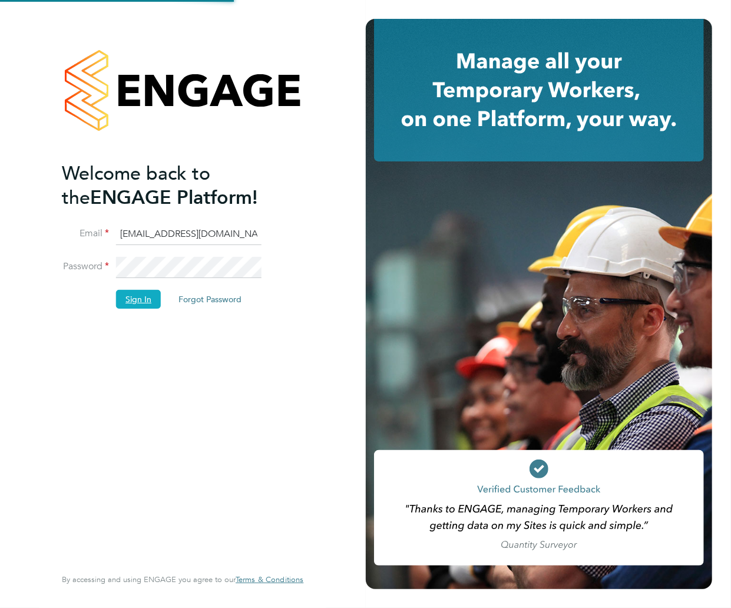
click at [145, 306] on button "Sign In" at bounding box center [138, 299] width 45 height 19
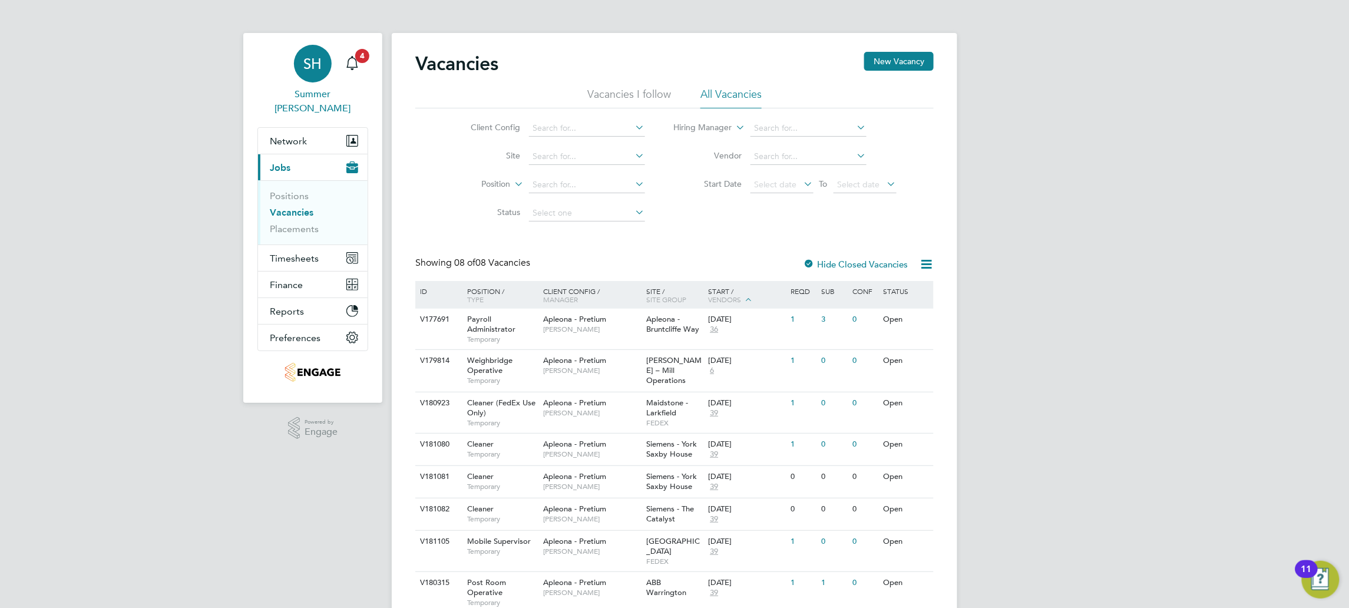
click at [309, 74] on div "SH" at bounding box center [313, 64] width 38 height 38
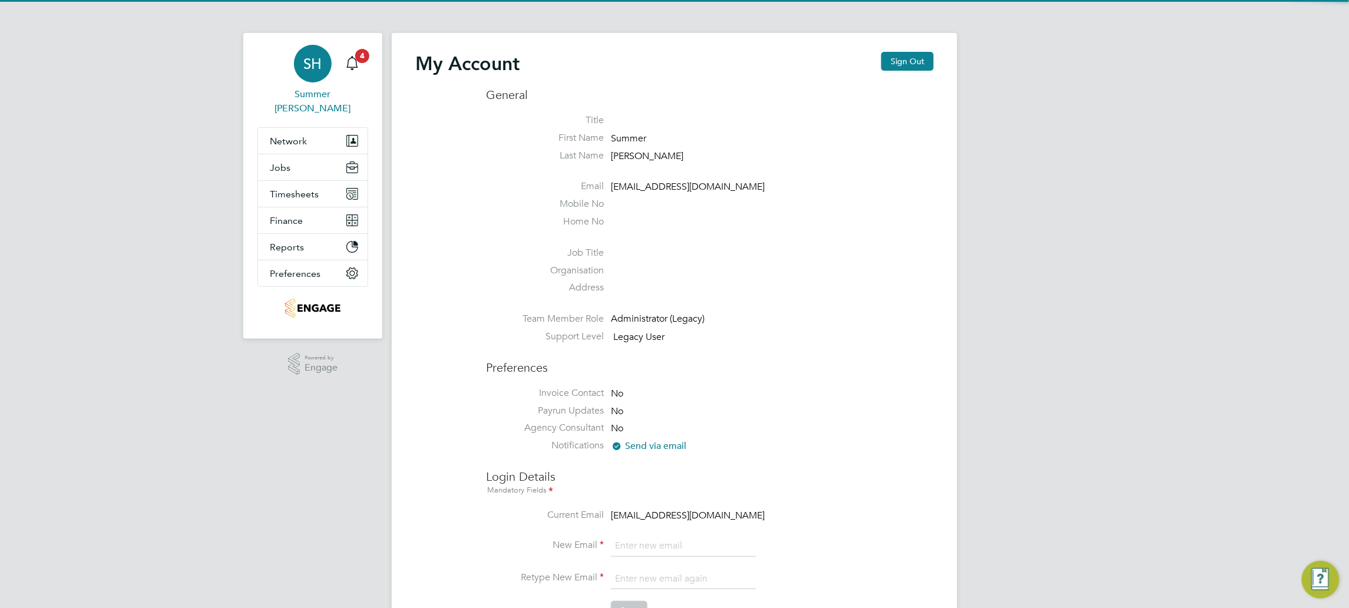
type input "summerhadden@romaxrecruitment.com"
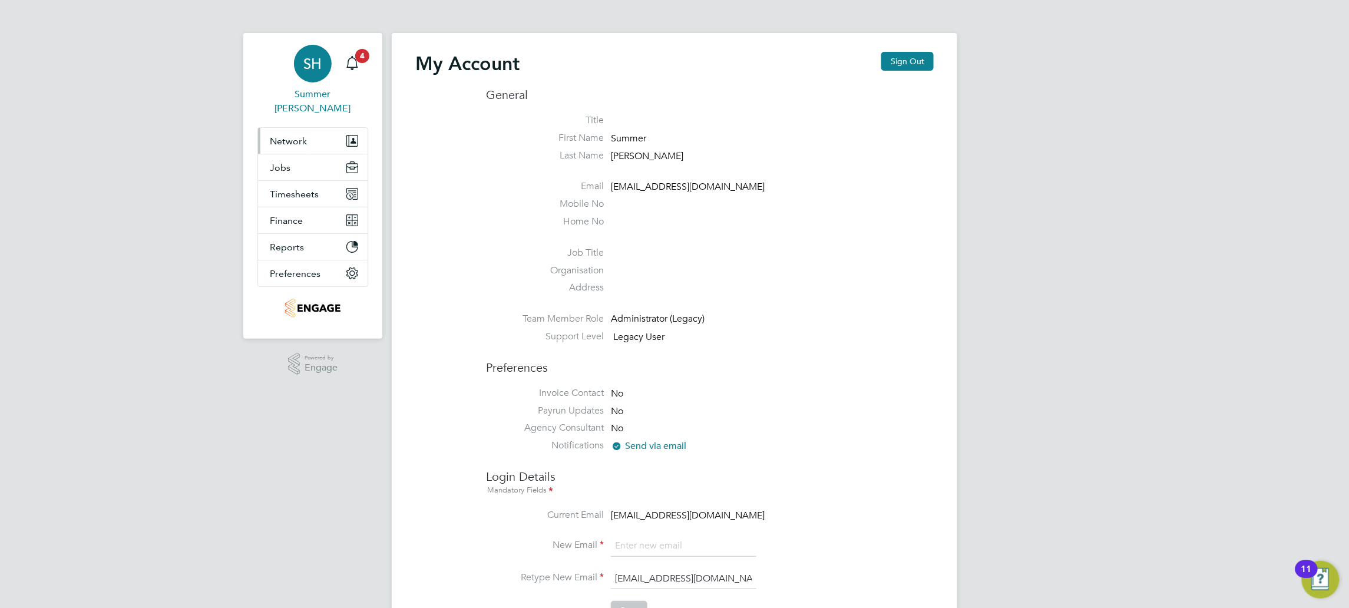
click at [314, 133] on button "Network" at bounding box center [313, 141] width 110 height 26
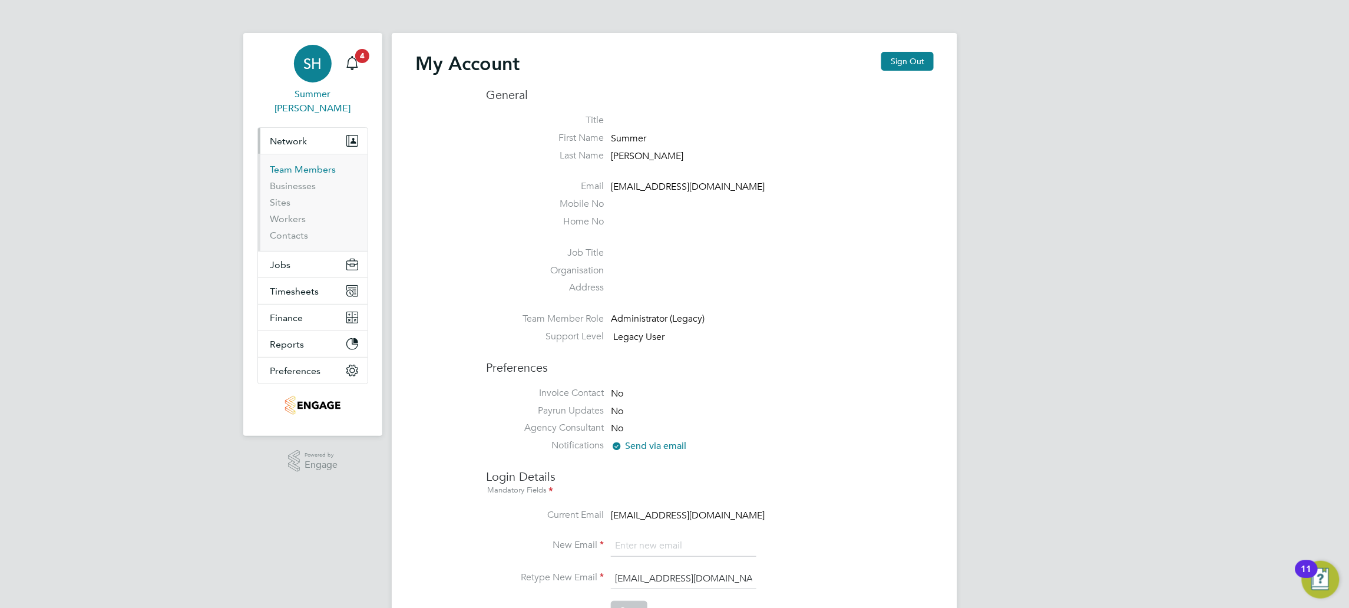
click at [312, 164] on link "Team Members" at bounding box center [303, 169] width 66 height 11
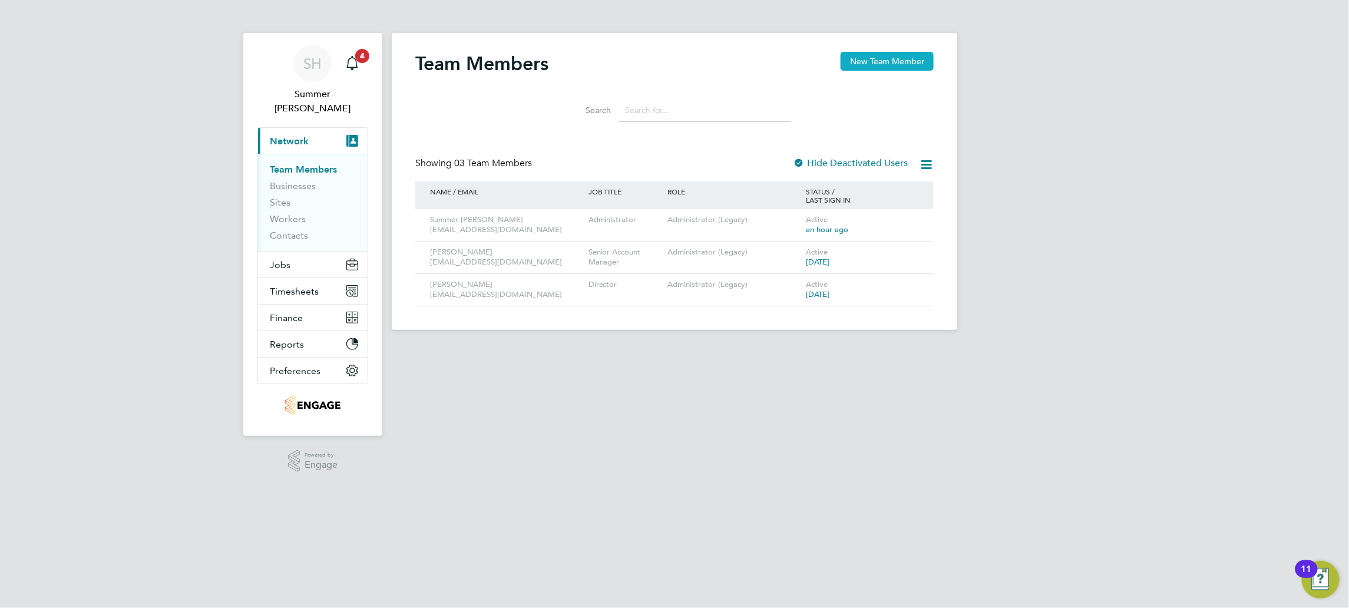
click at [731, 62] on button "New Team Member" at bounding box center [887, 61] width 93 height 19
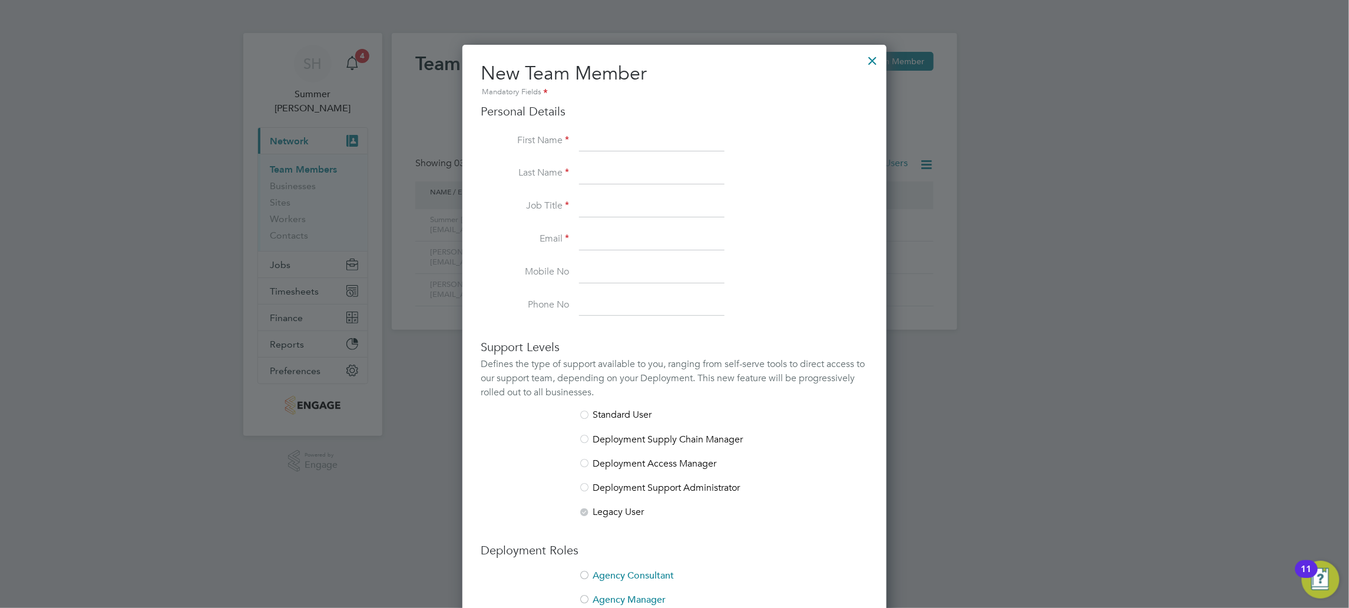
click at [731, 60] on div at bounding box center [873, 57] width 21 height 21
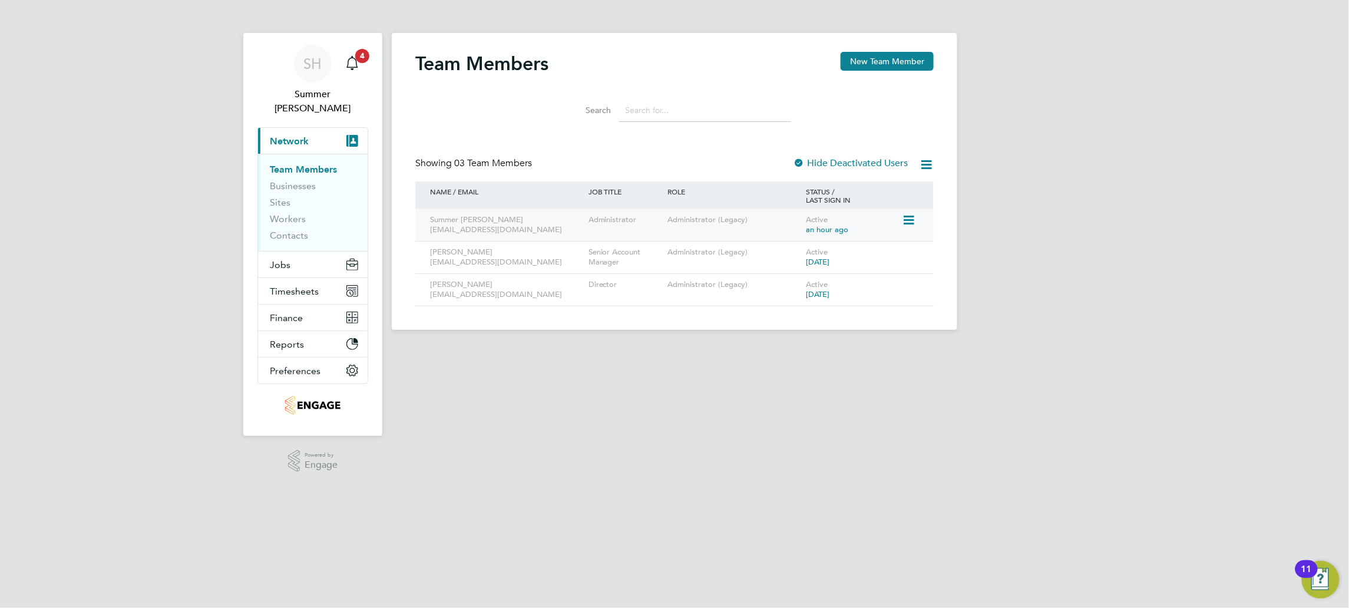
click at [731, 222] on icon at bounding box center [908, 220] width 12 height 14
click at [731, 248] on li "Edit User" at bounding box center [843, 248] width 142 height 16
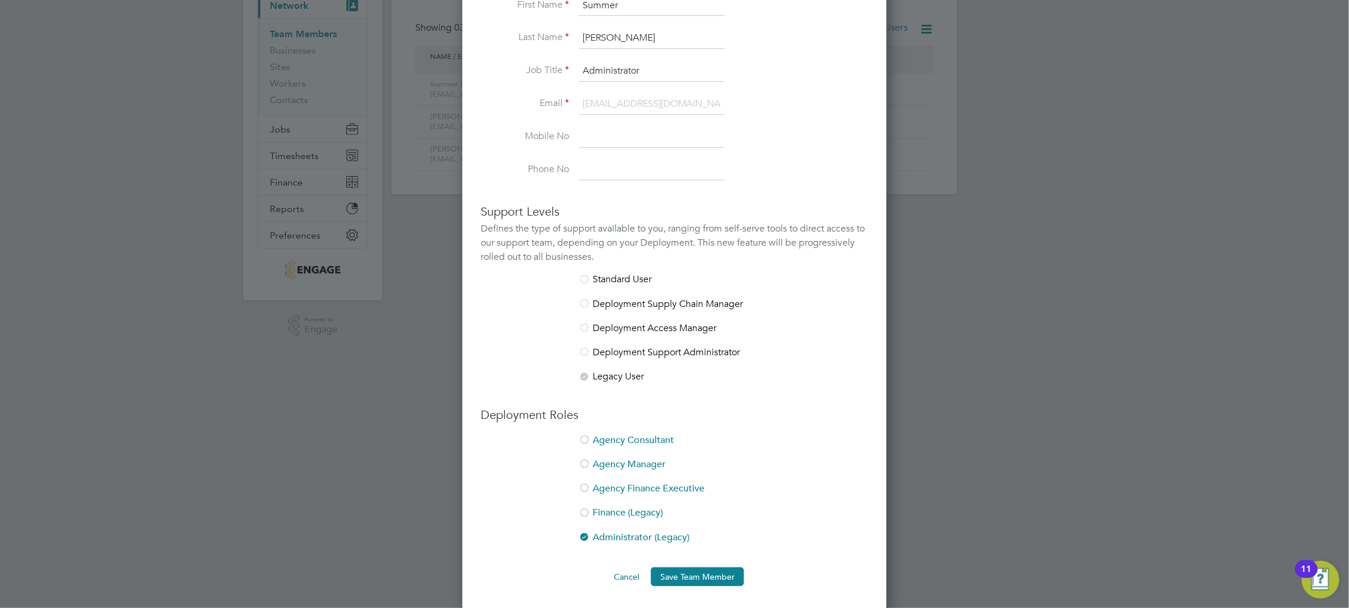
scroll to position [137, 0]
click at [667, 437] on li "Agency Consultant" at bounding box center [674, 445] width 387 height 24
click at [682, 530] on li "Administrator (Legacy)" at bounding box center [674, 542] width 387 height 24
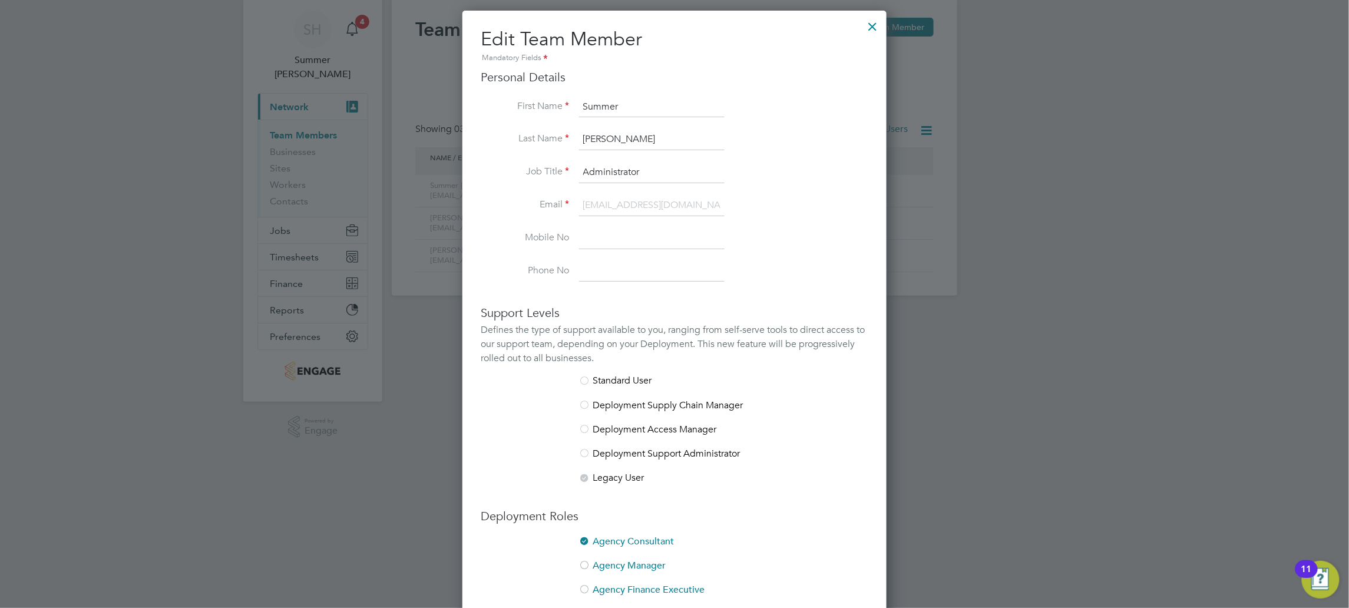
scroll to position [0, 0]
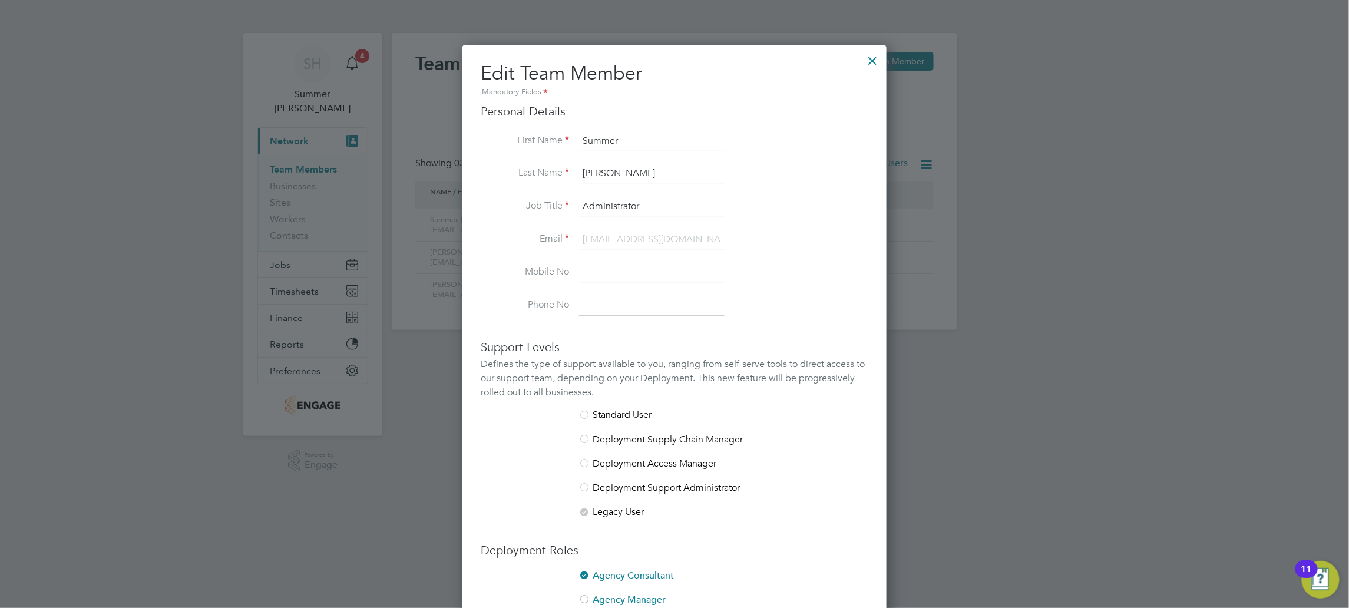
click at [731, 64] on div at bounding box center [873, 57] width 21 height 21
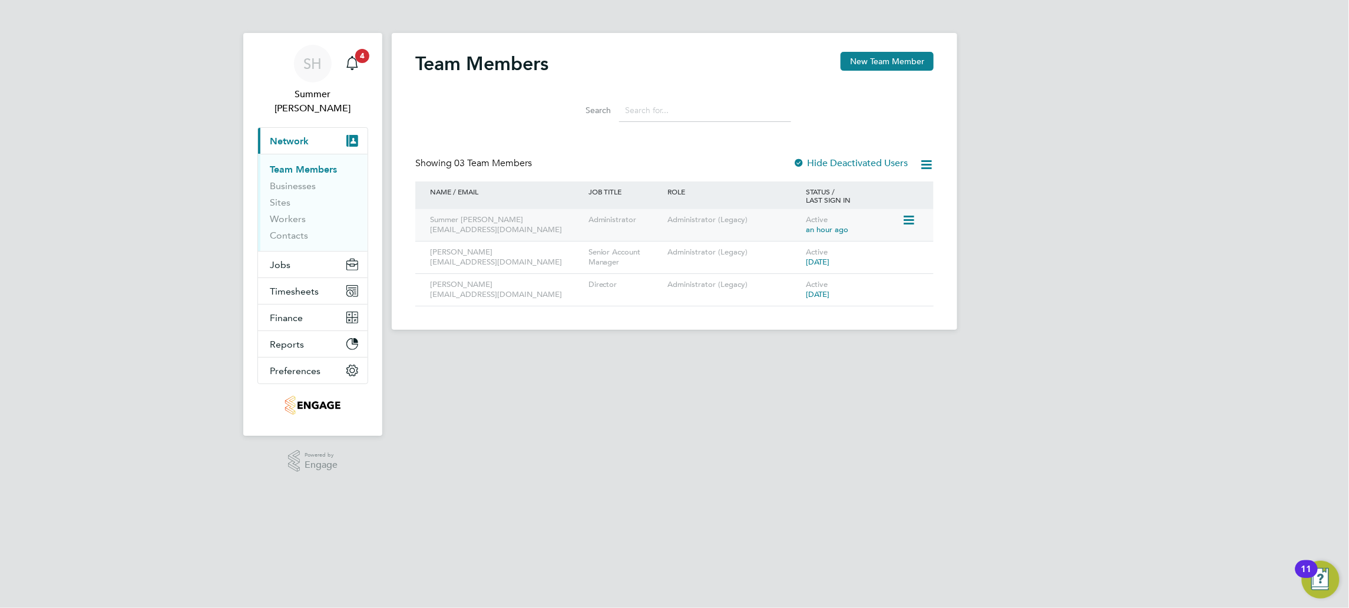
click at [731, 219] on icon at bounding box center [908, 220] width 12 height 14
click at [731, 243] on li "Edit User" at bounding box center [843, 248] width 142 height 16
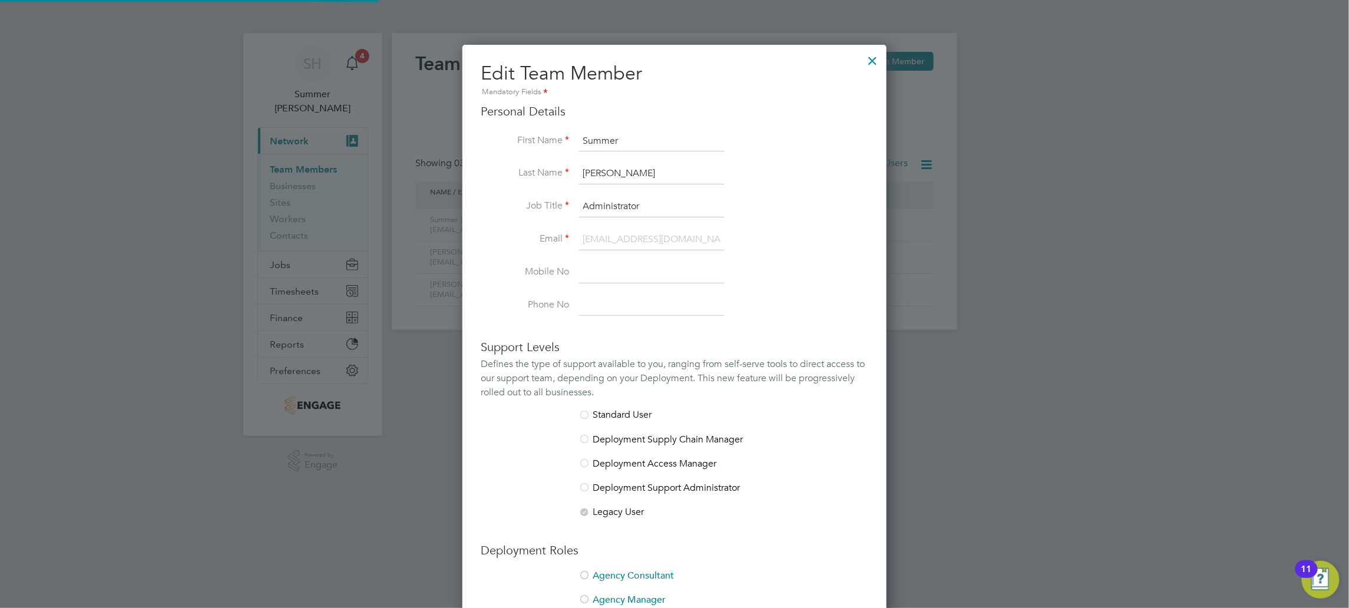
scroll to position [701, 425]
click at [731, 60] on div at bounding box center [873, 57] width 21 height 21
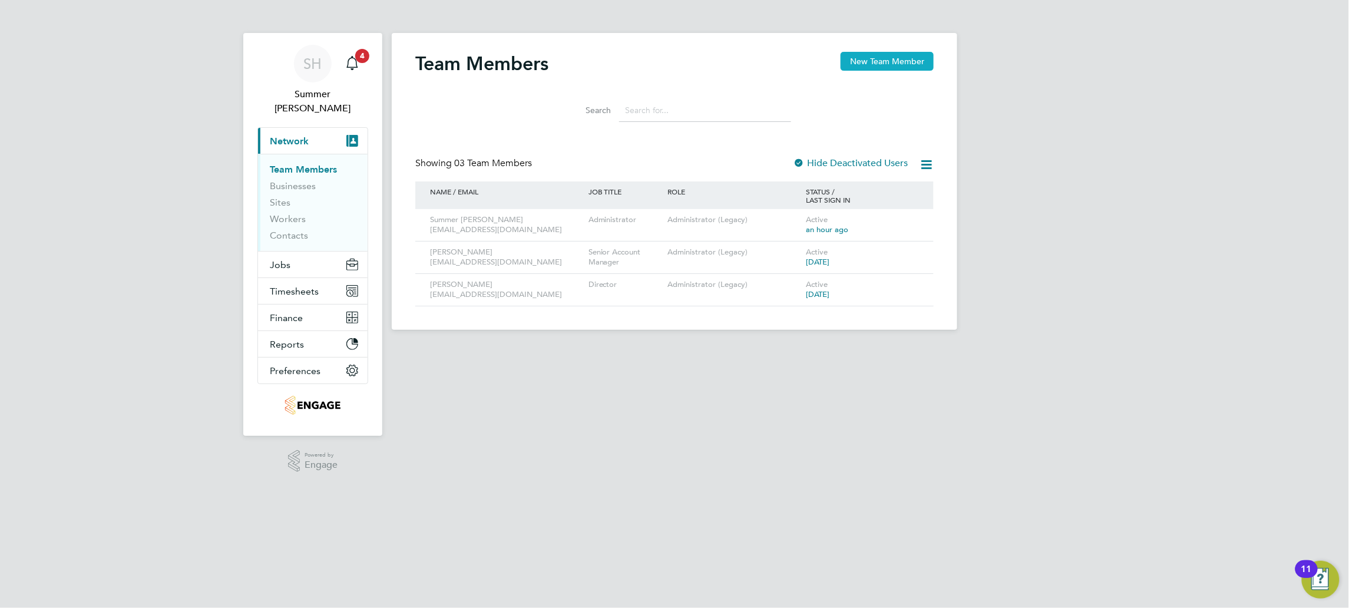
click at [731, 59] on button "New Team Member" at bounding box center [887, 61] width 93 height 19
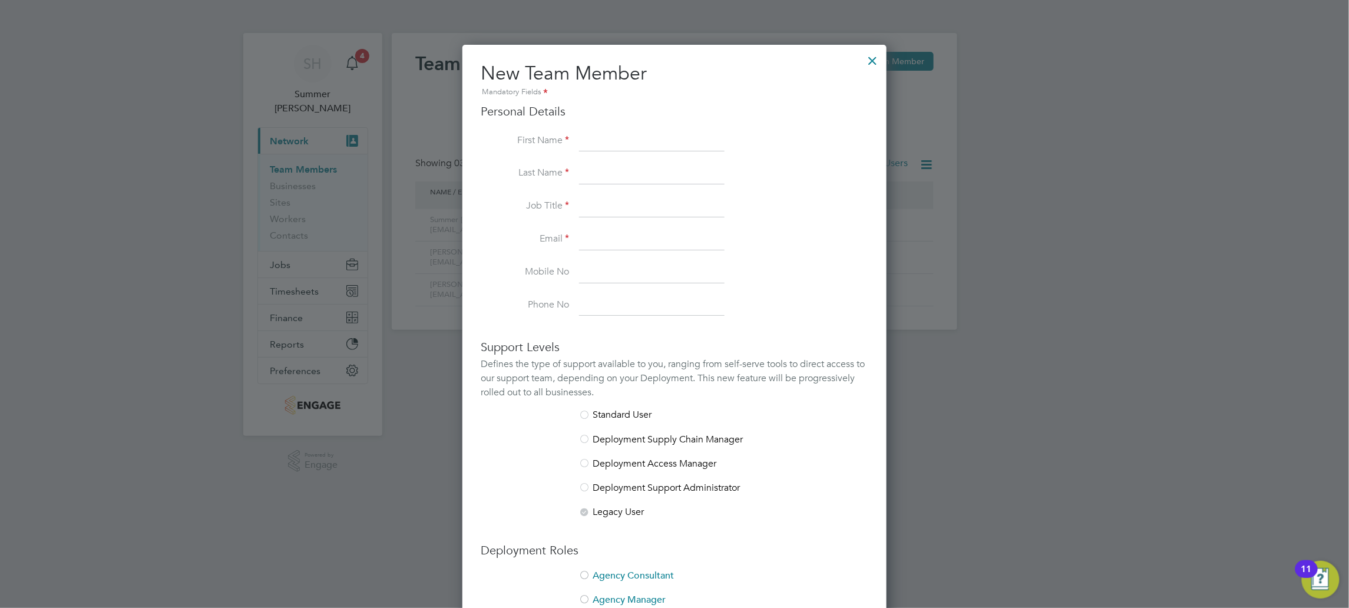
click at [602, 140] on input at bounding box center [652, 141] width 146 height 21
type input "+"
type input "J"
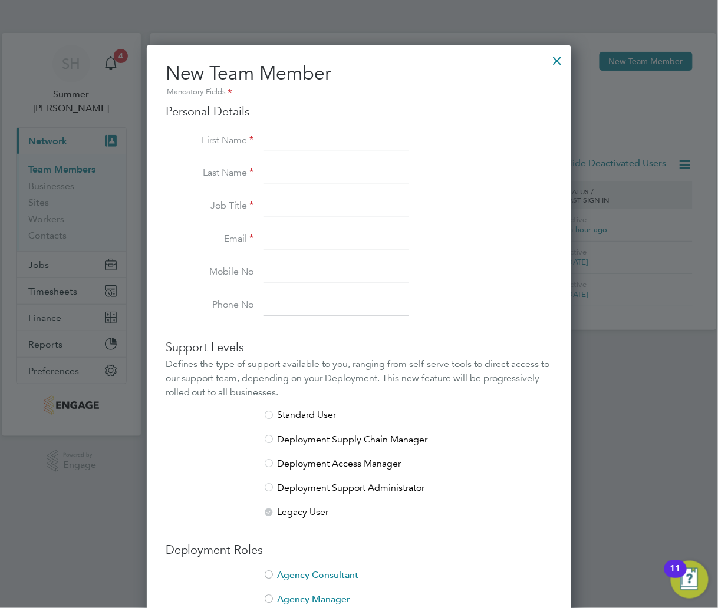
drag, startPoint x: 275, startPoint y: 140, endPoint x: 300, endPoint y: 133, distance: 26.3
click at [277, 140] on input at bounding box center [336, 141] width 146 height 21
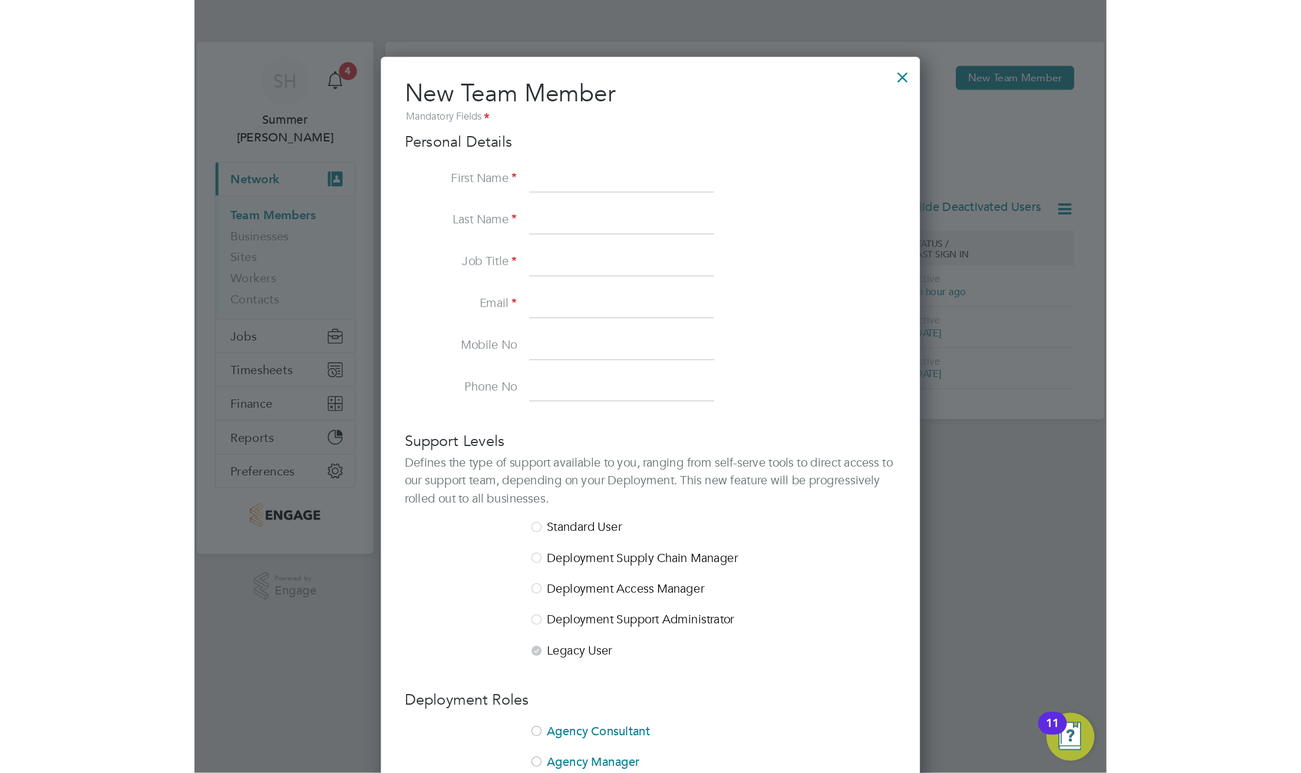
scroll to position [701, 424]
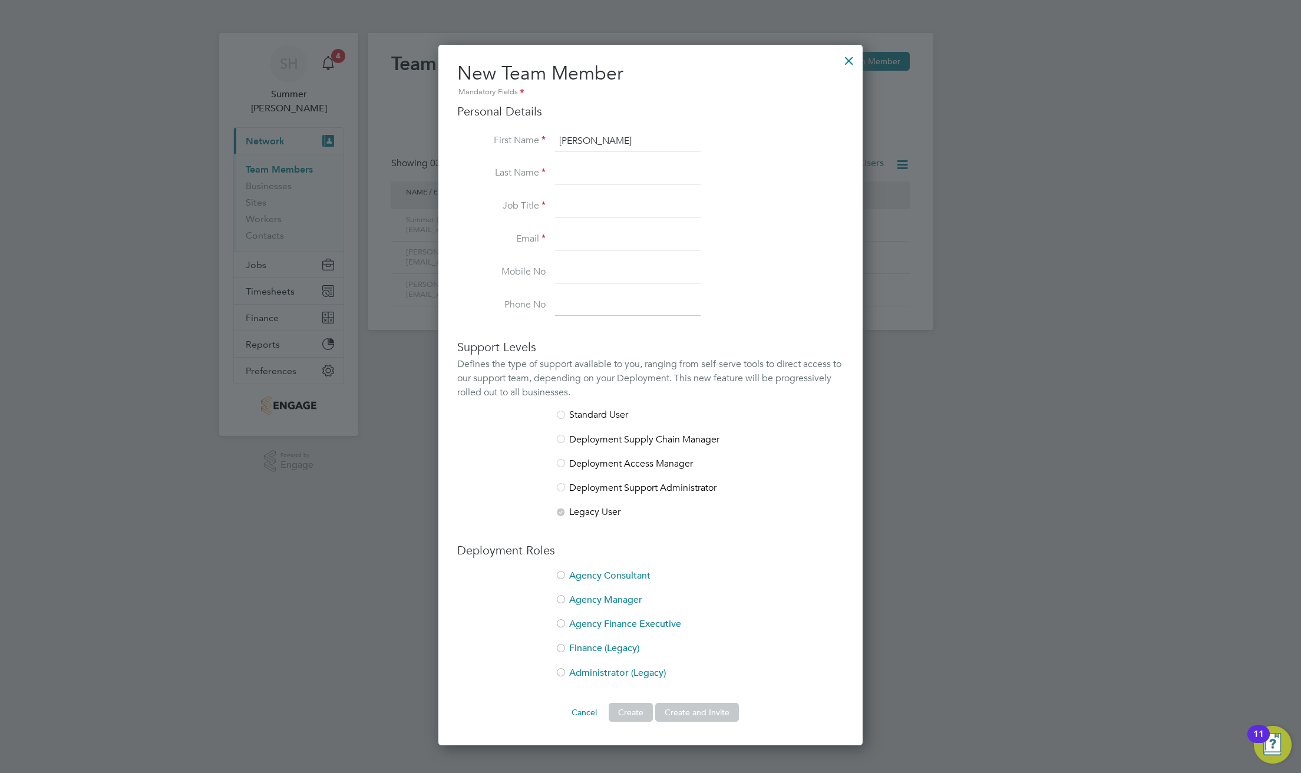
type input "Jessica"
click at [575, 174] on input at bounding box center [628, 173] width 146 height 21
type input "Capon"
click at [577, 208] on input at bounding box center [628, 206] width 146 height 21
type input "Miss"
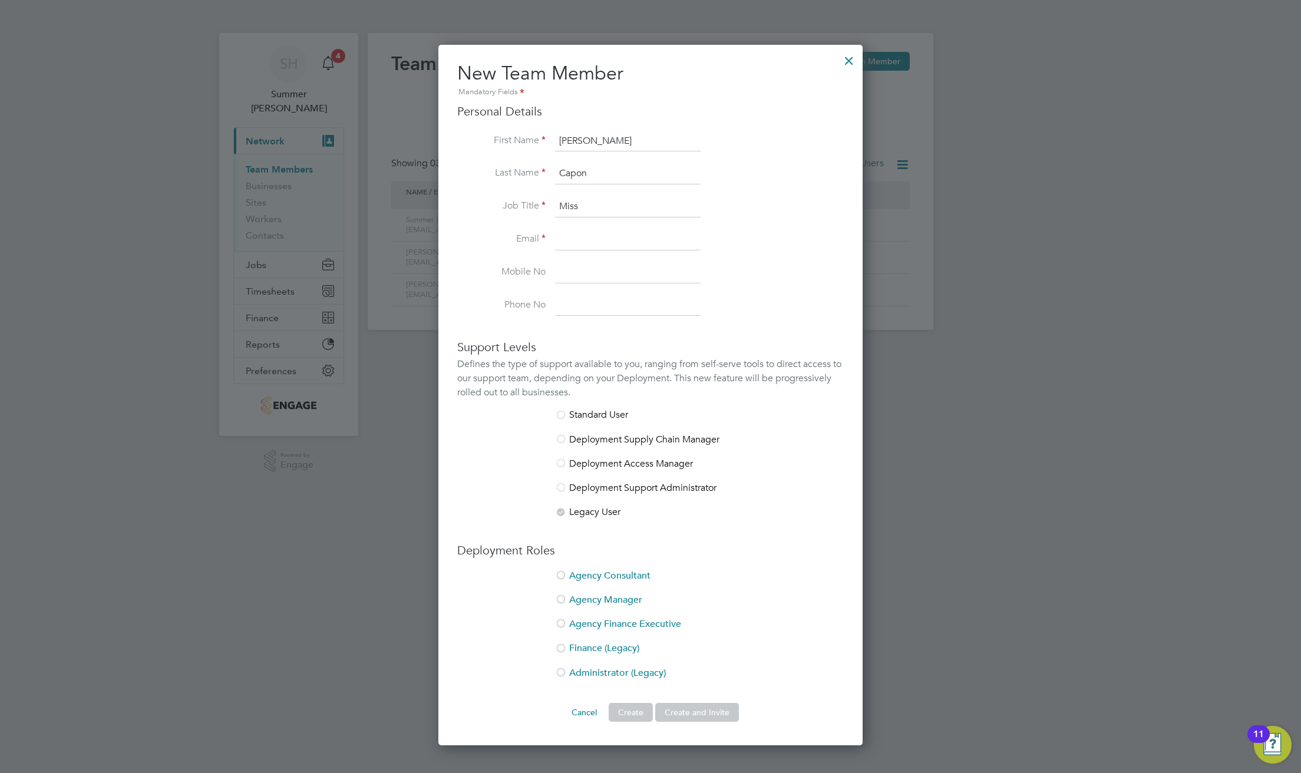
click at [570, 243] on input at bounding box center [628, 239] width 146 height 21
type input "JessicaCapon@romaxrecruitment.com"
click at [570, 273] on input at bounding box center [628, 272] width 146 height 21
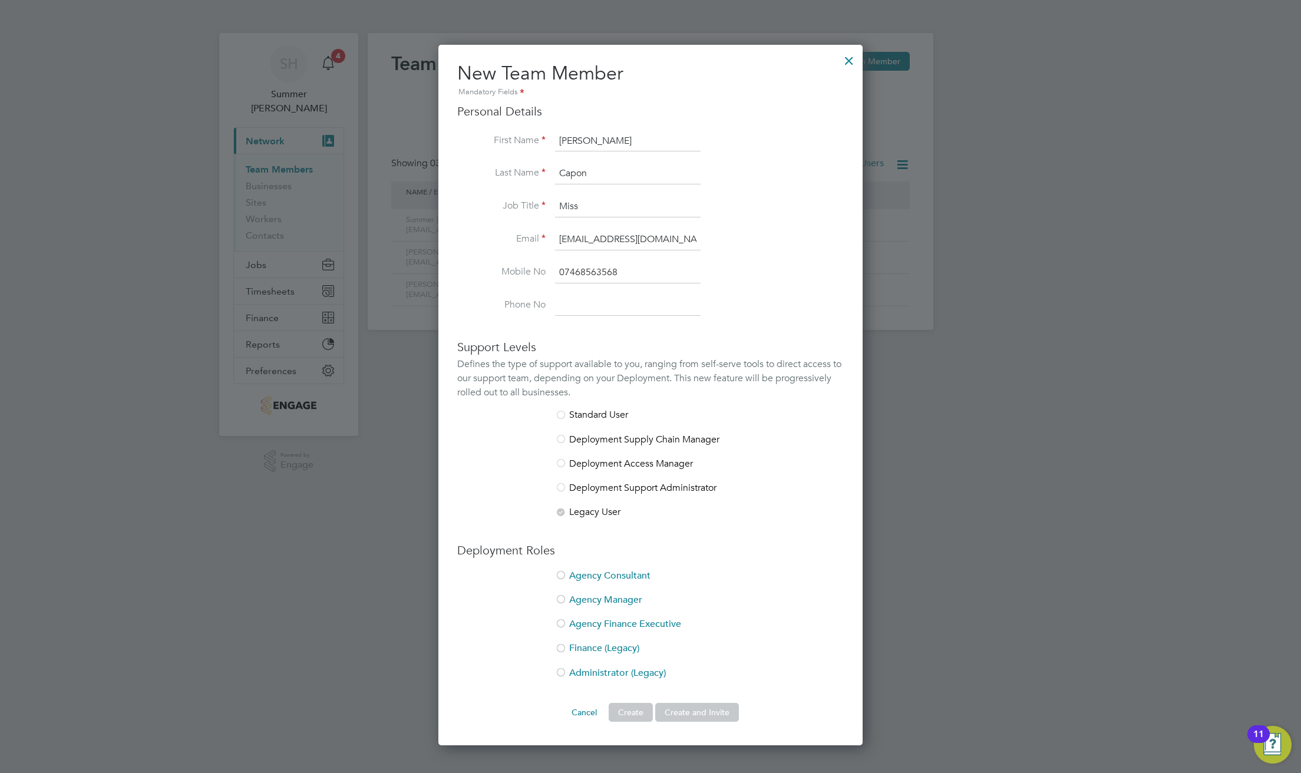
drag, startPoint x: 635, startPoint y: 269, endPoint x: 533, endPoint y: 267, distance: 102.5
click at [533, 267] on li "Mobile No 07468563568" at bounding box center [650, 278] width 387 height 33
type input "07468563568"
click at [565, 302] on input at bounding box center [628, 305] width 146 height 21
paste input "07468563568"
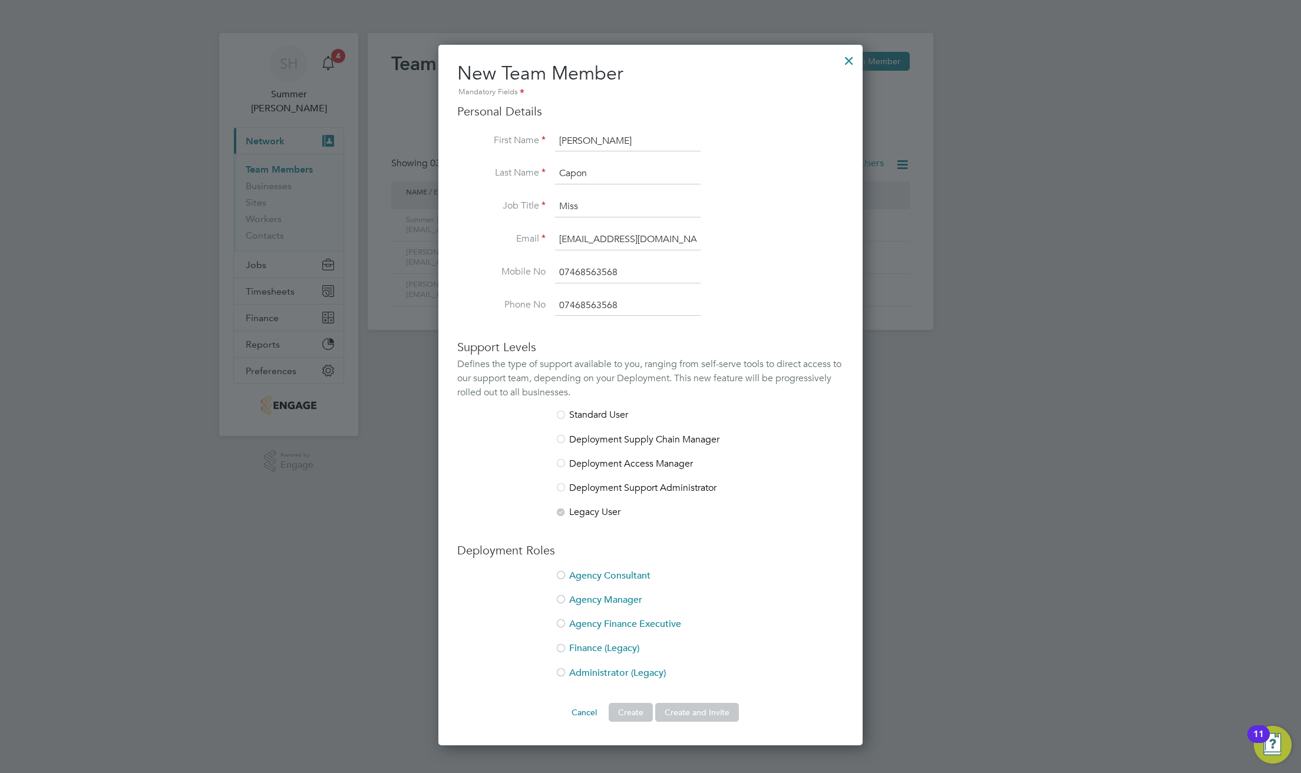
type input "07468563568"
click at [598, 607] on li "Administrator (Legacy)" at bounding box center [650, 679] width 387 height 24
click at [722, 607] on button "Create and Invite" at bounding box center [697, 712] width 84 height 19
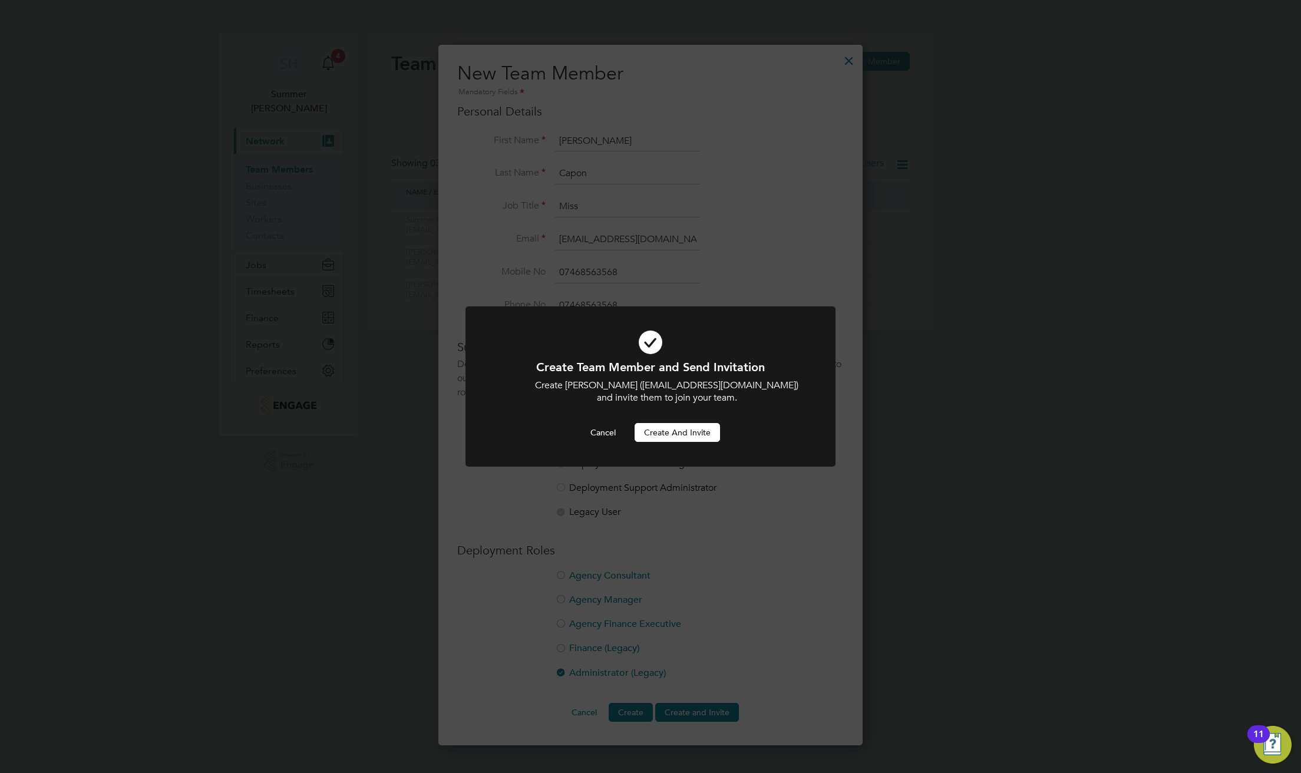
click at [684, 431] on button "Create and invite" at bounding box center [677, 432] width 85 height 19
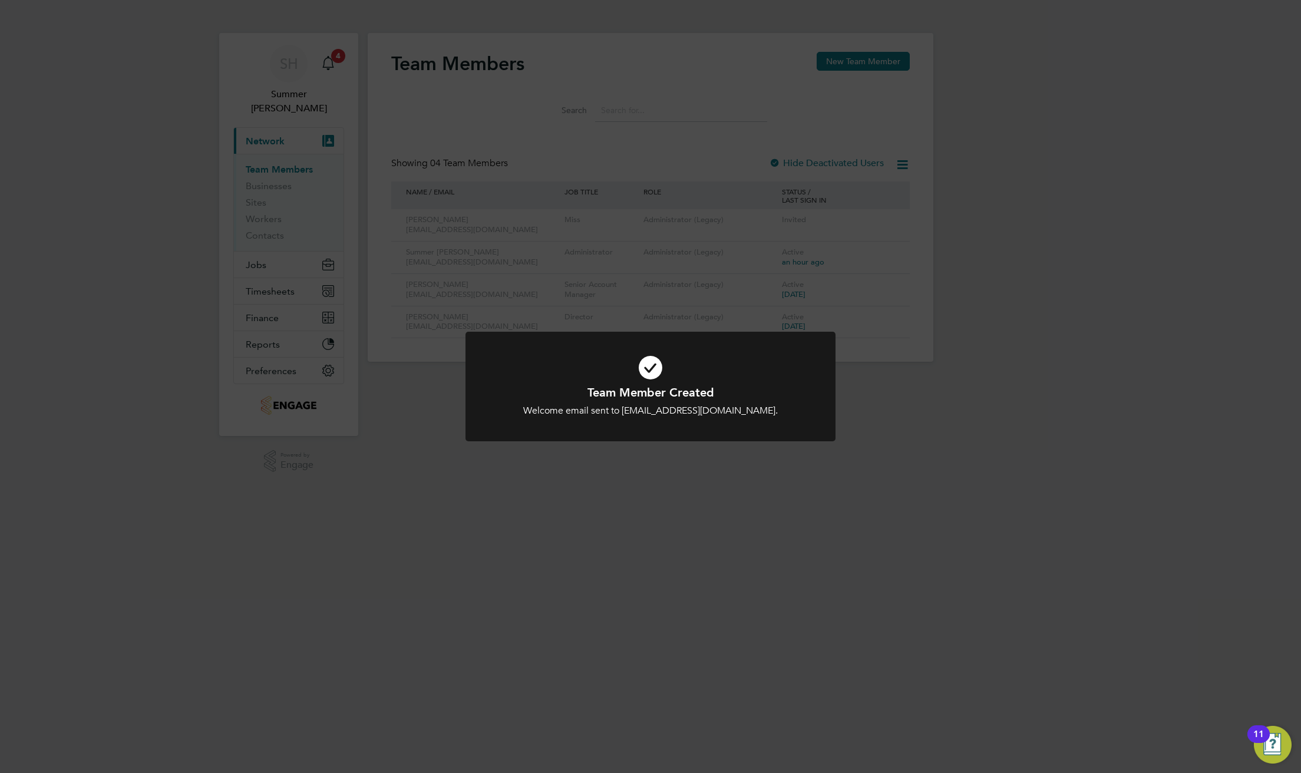
click at [660, 389] on h1 "Team Member Created" at bounding box center [650, 392] width 306 height 15
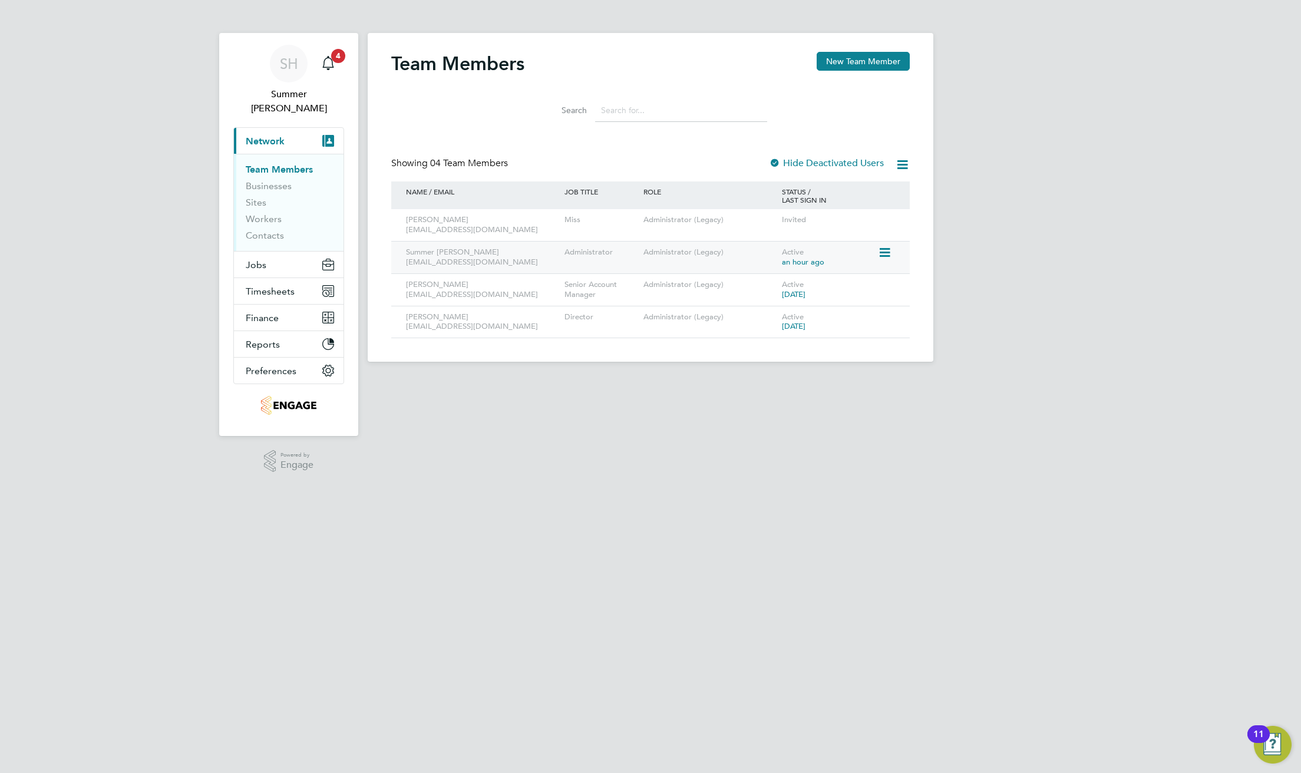
click at [731, 253] on icon at bounding box center [884, 253] width 12 height 14
click at [731, 276] on li "Edit User" at bounding box center [819, 280] width 142 height 16
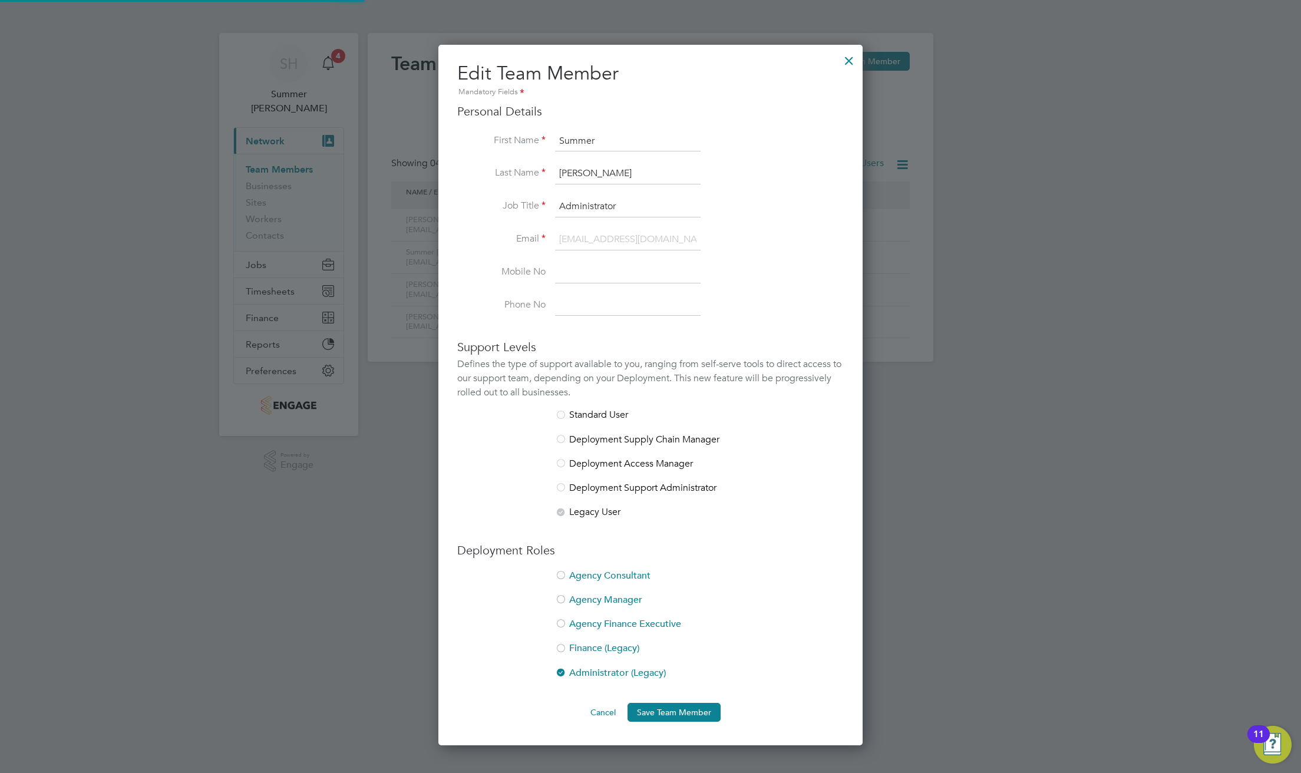
scroll to position [701, 424]
click at [572, 279] on input at bounding box center [628, 272] width 146 height 21
type input "07468 563873"
click at [583, 308] on input at bounding box center [628, 305] width 146 height 21
type input "0"
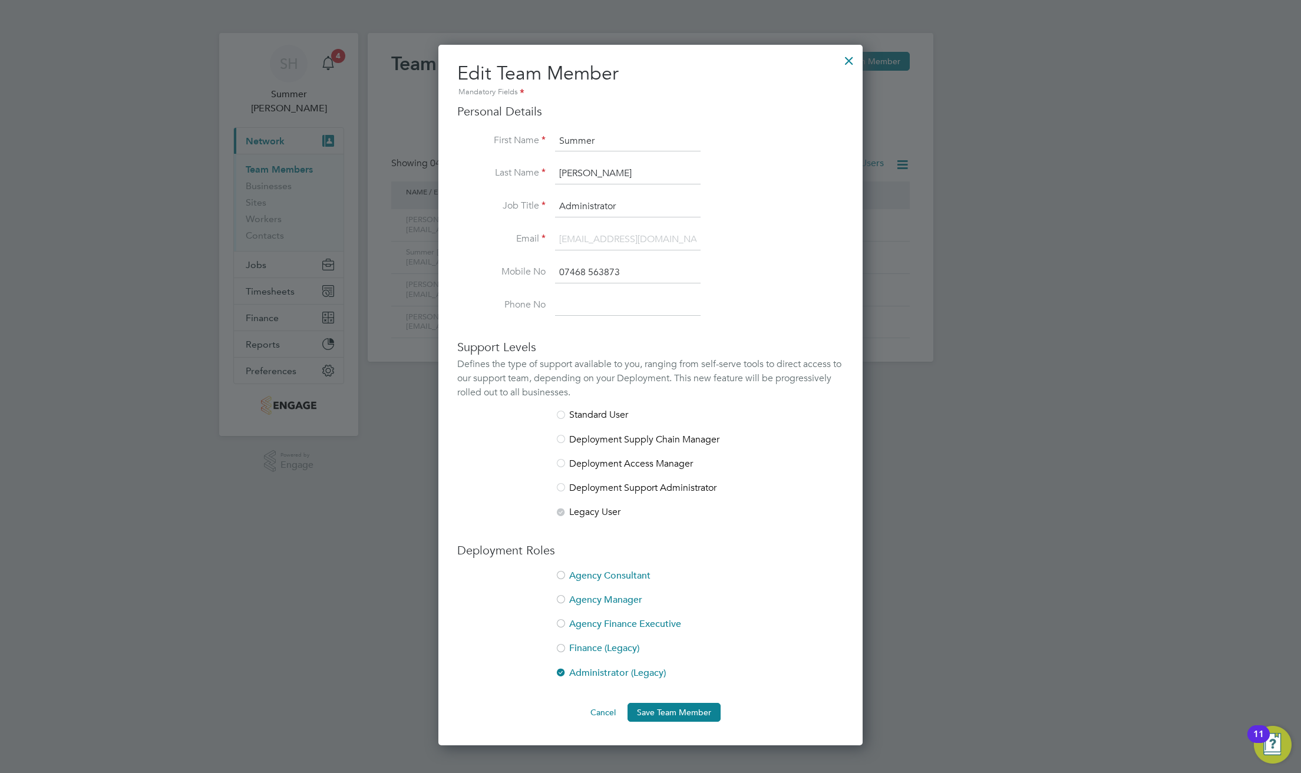
click at [629, 580] on li "Agency Consultant" at bounding box center [650, 582] width 387 height 24
click at [617, 607] on li "Administrator (Legacy)" at bounding box center [650, 679] width 387 height 24
click at [704, 607] on button "Save Team Member" at bounding box center [674, 712] width 93 height 19
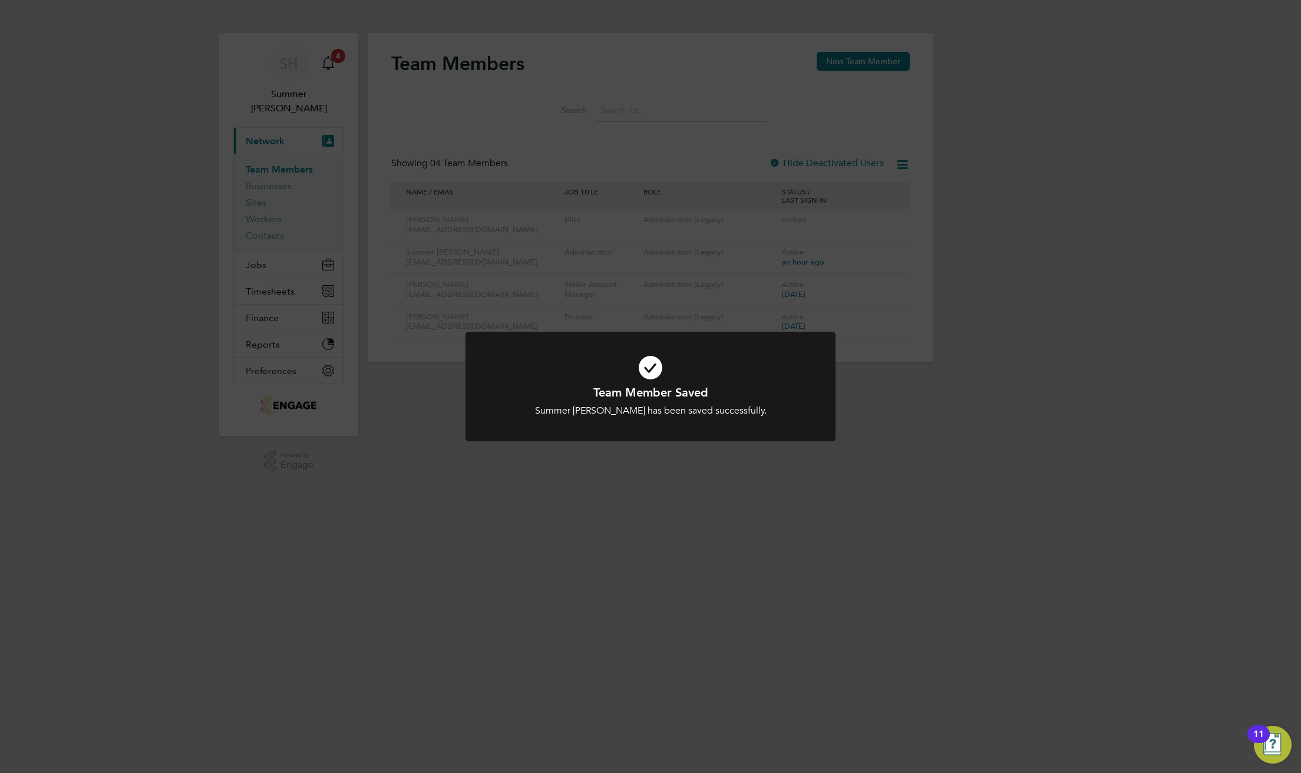
click at [692, 413] on div "Summer Hadden has been saved successfully." at bounding box center [650, 411] width 306 height 12
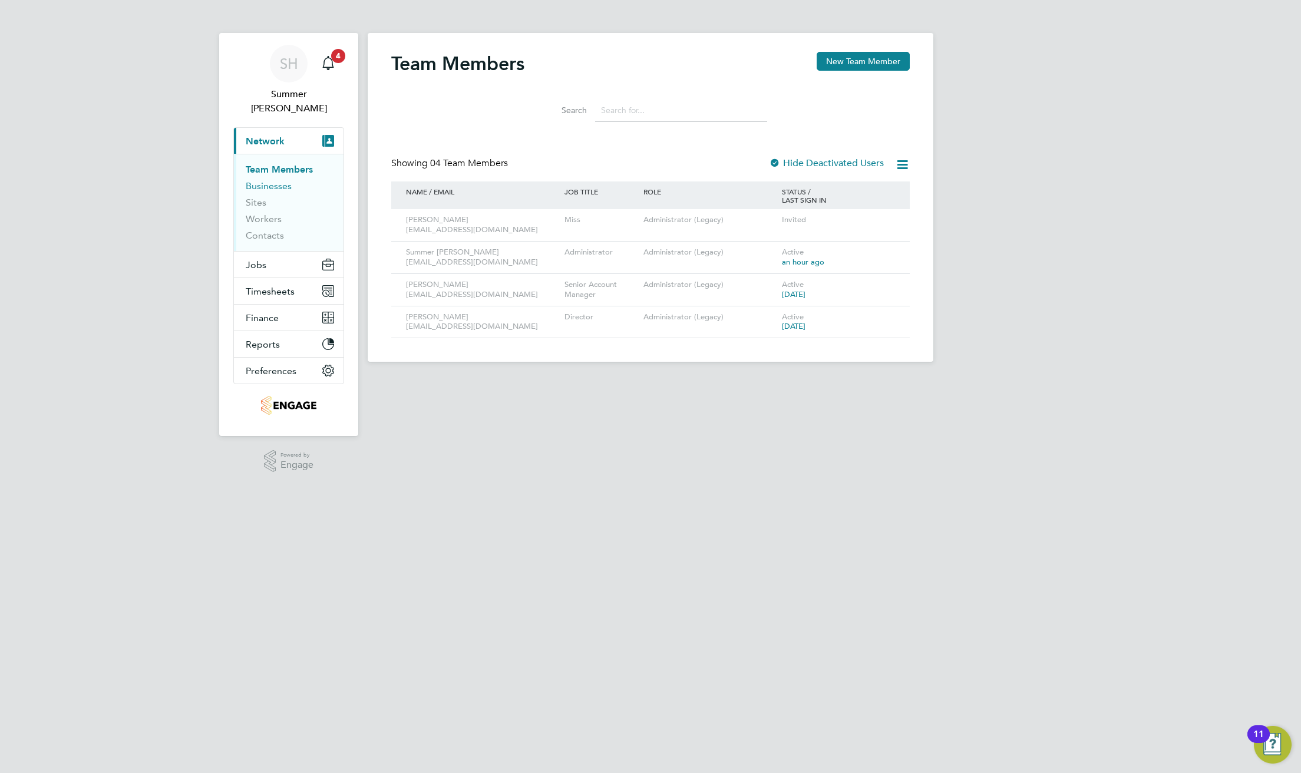
click at [282, 180] on link "Businesses" at bounding box center [269, 185] width 46 height 11
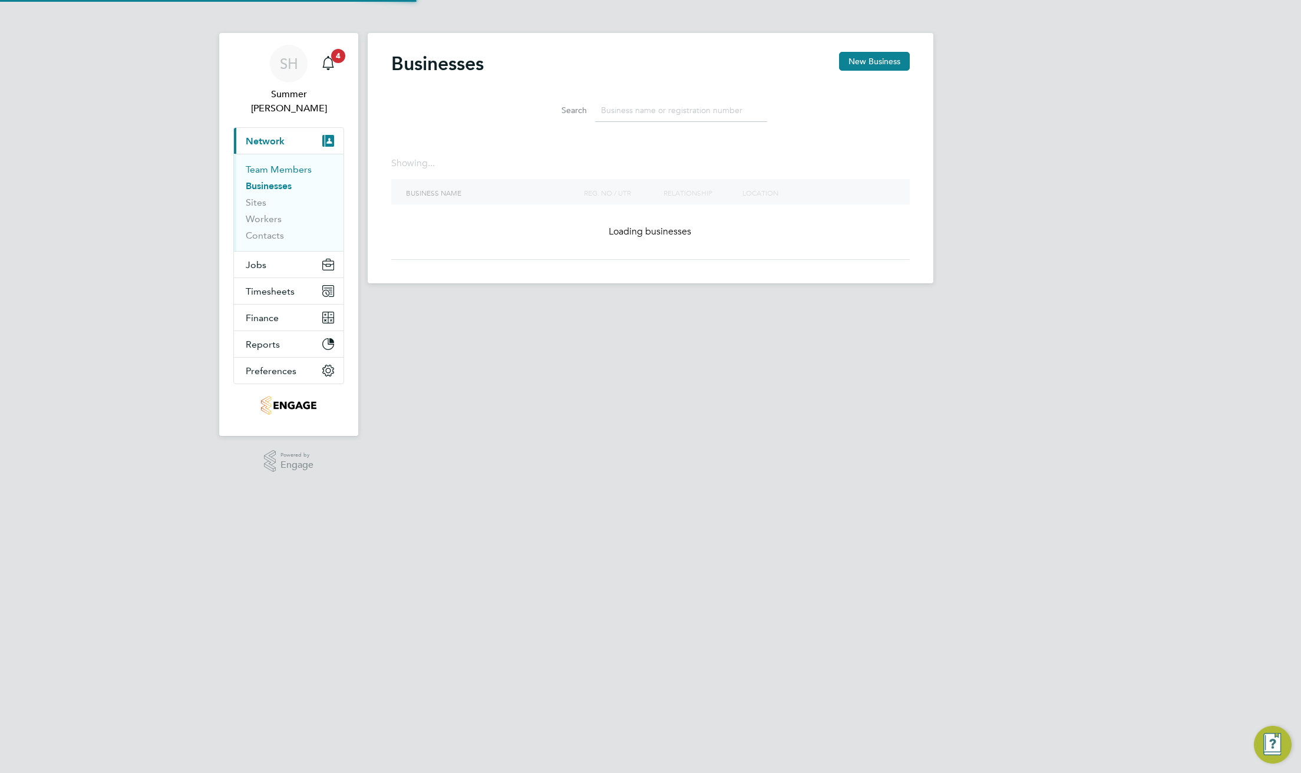
click at [291, 164] on link "Team Members" at bounding box center [279, 169] width 66 height 11
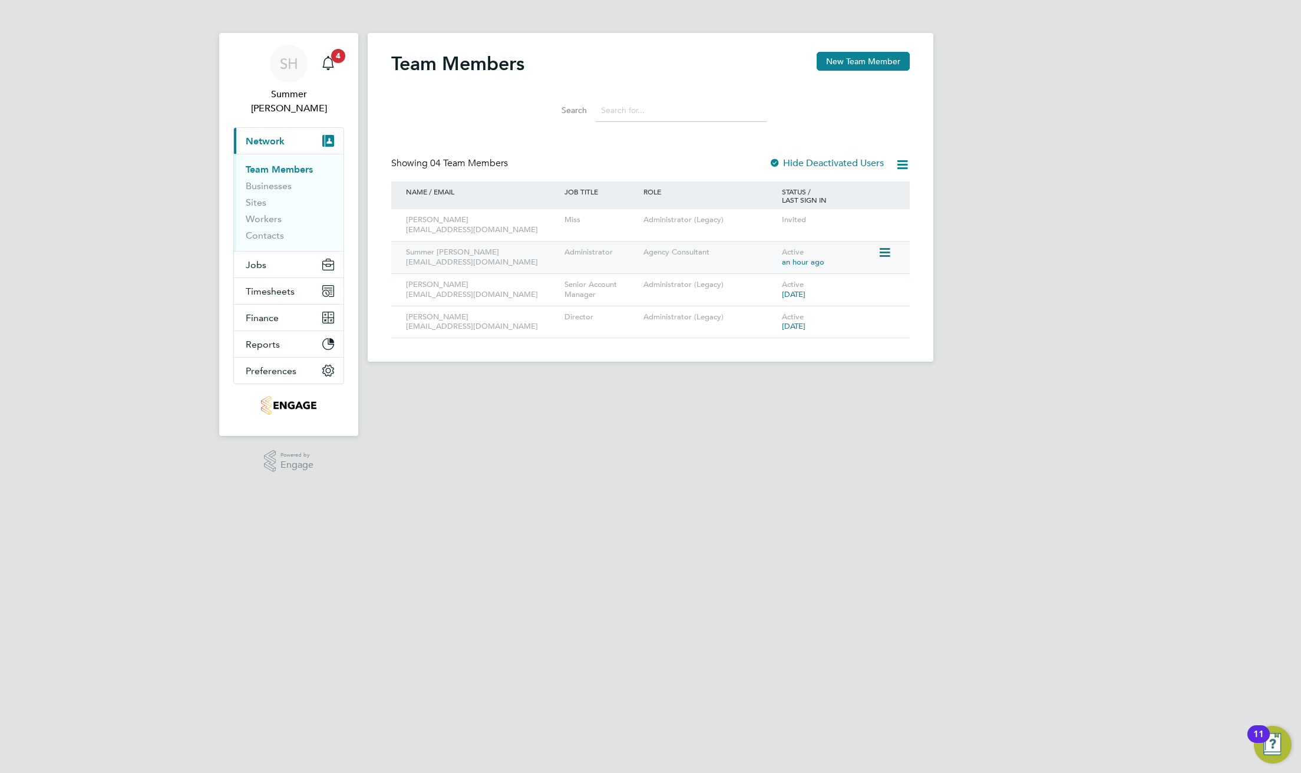
click at [731, 250] on icon at bounding box center [884, 253] width 12 height 14
click at [731, 280] on li "Edit User" at bounding box center [819, 280] width 142 height 16
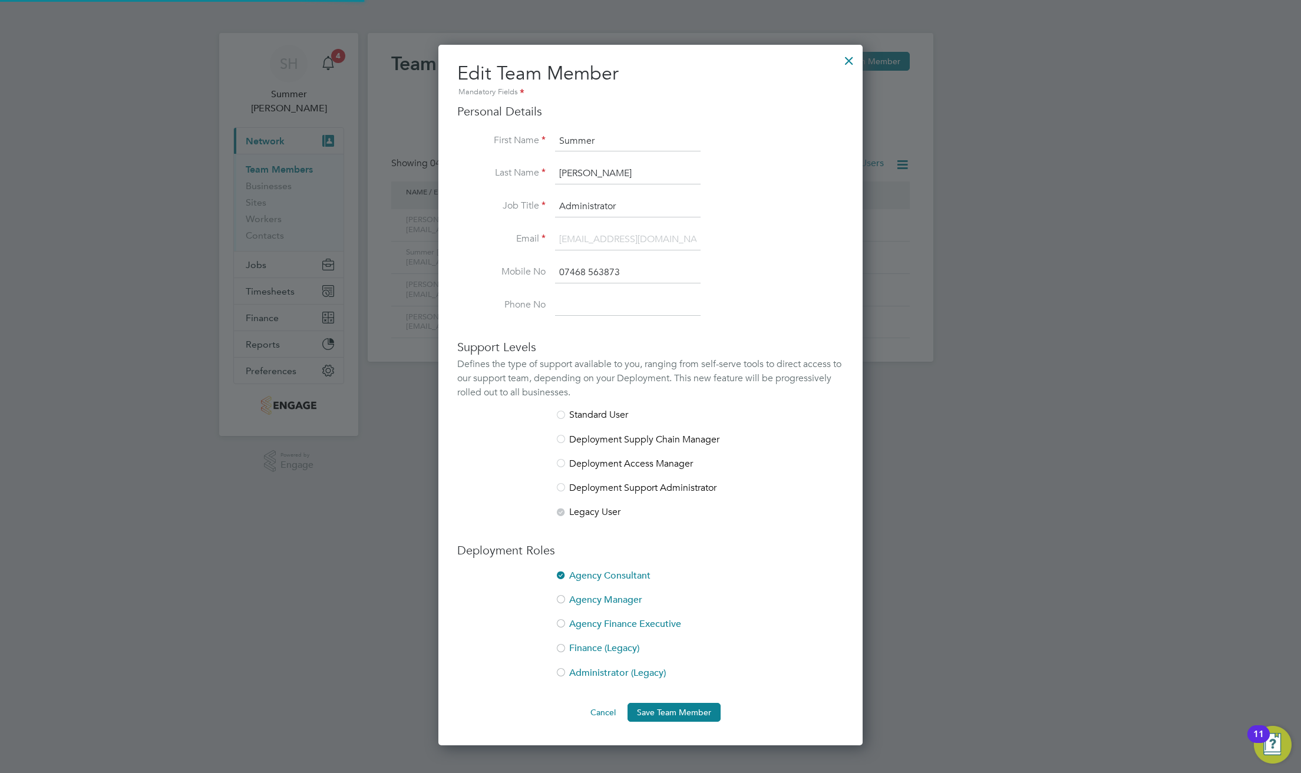
scroll to position [701, 424]
click at [623, 607] on li "Administrator (Legacy)" at bounding box center [650, 679] width 387 height 24
click at [636, 574] on li "Agency Consultant" at bounding box center [650, 582] width 387 height 24
drag, startPoint x: 640, startPoint y: 206, endPoint x: 549, endPoint y: 204, distance: 91.4
click at [549, 204] on li "Job Title Administrator" at bounding box center [650, 212] width 387 height 33
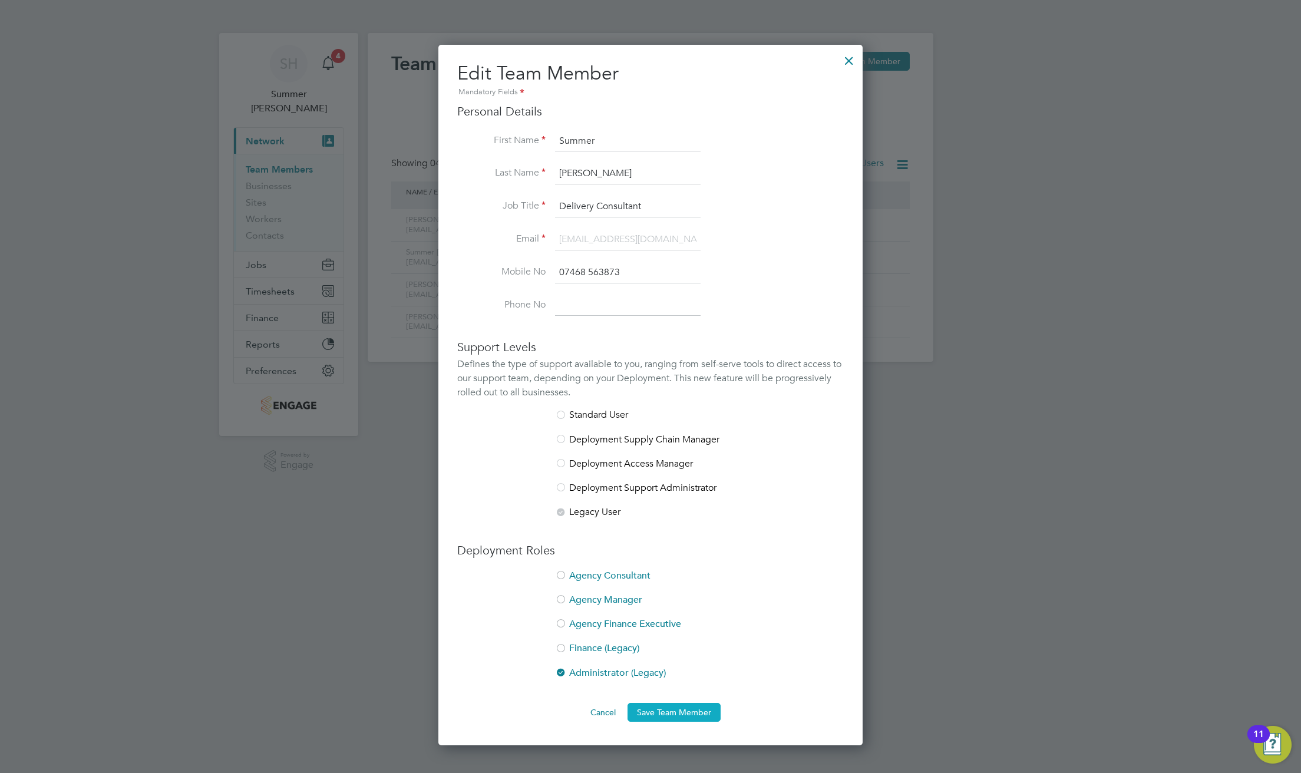
type input "Delivery Consultant"
click at [695, 607] on button "Save Team Member" at bounding box center [674, 712] width 93 height 19
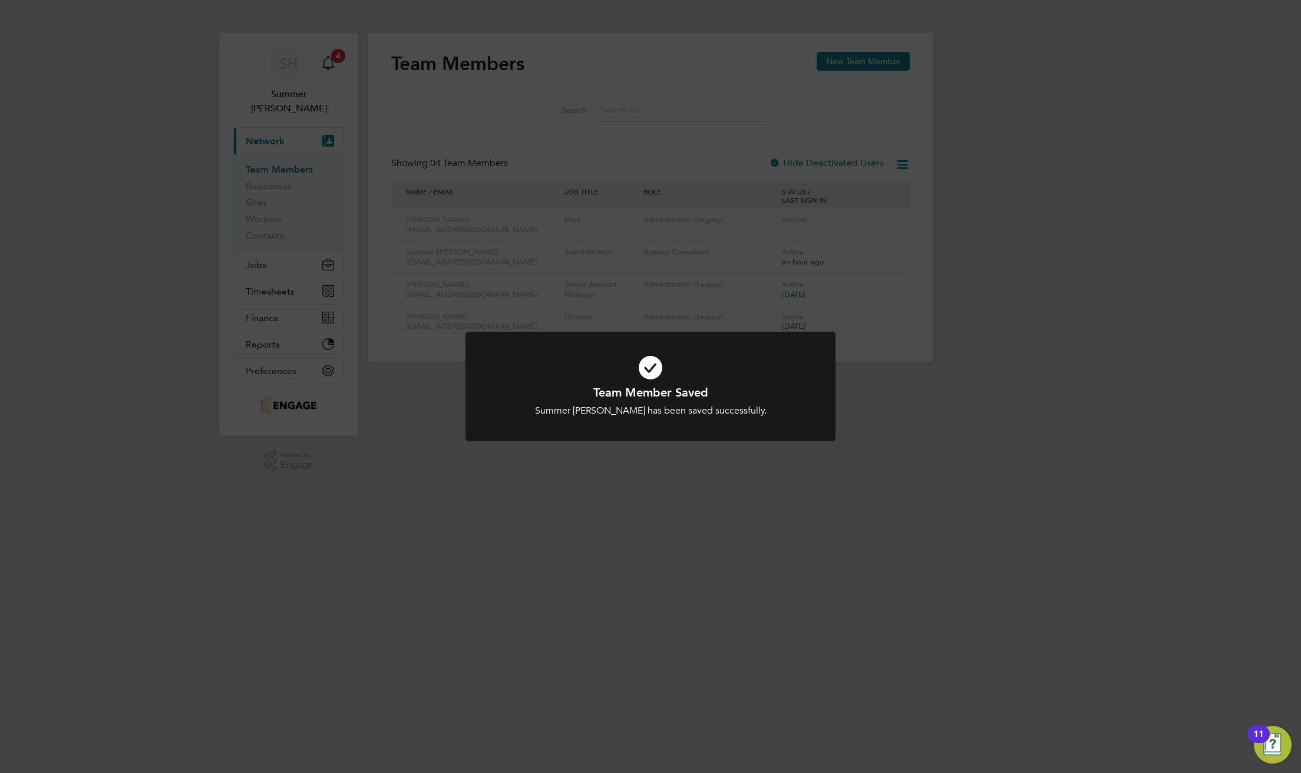
click at [635, 366] on icon at bounding box center [650, 368] width 306 height 46
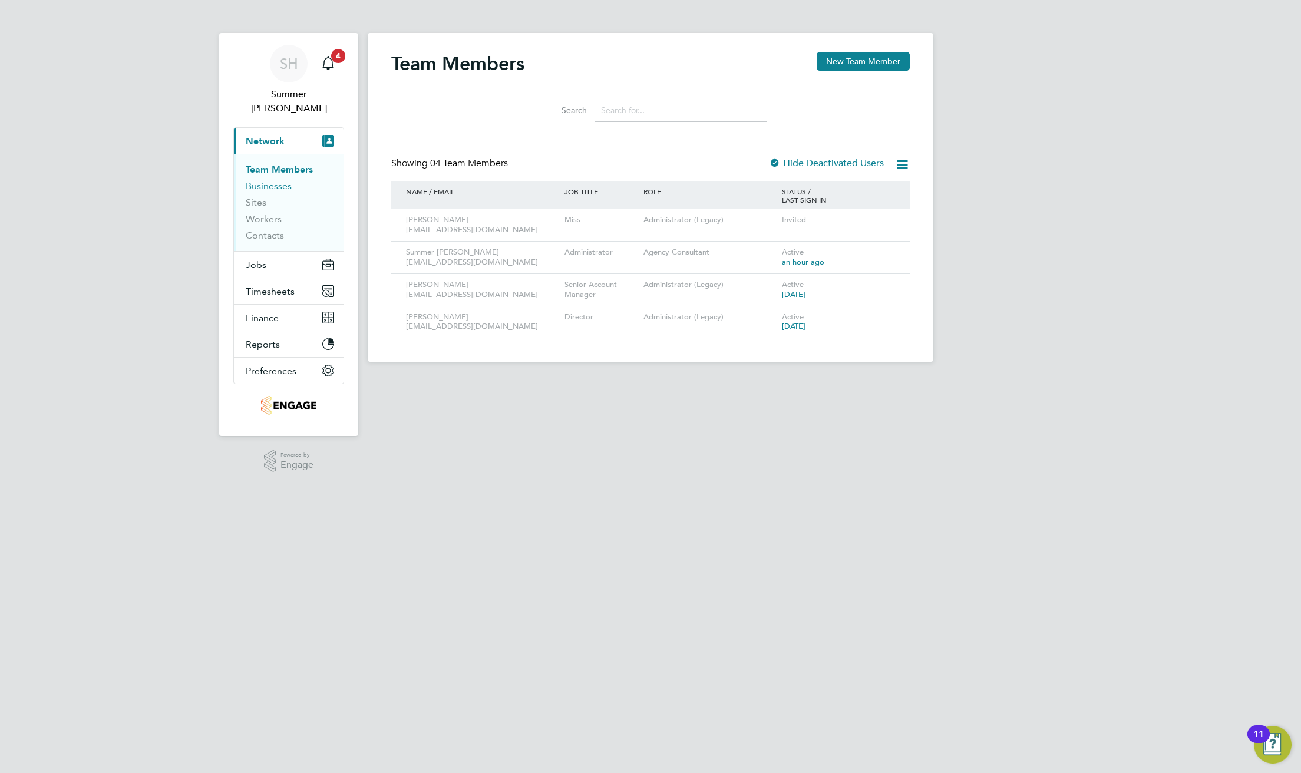
click at [280, 180] on link "Businesses" at bounding box center [269, 185] width 46 height 11
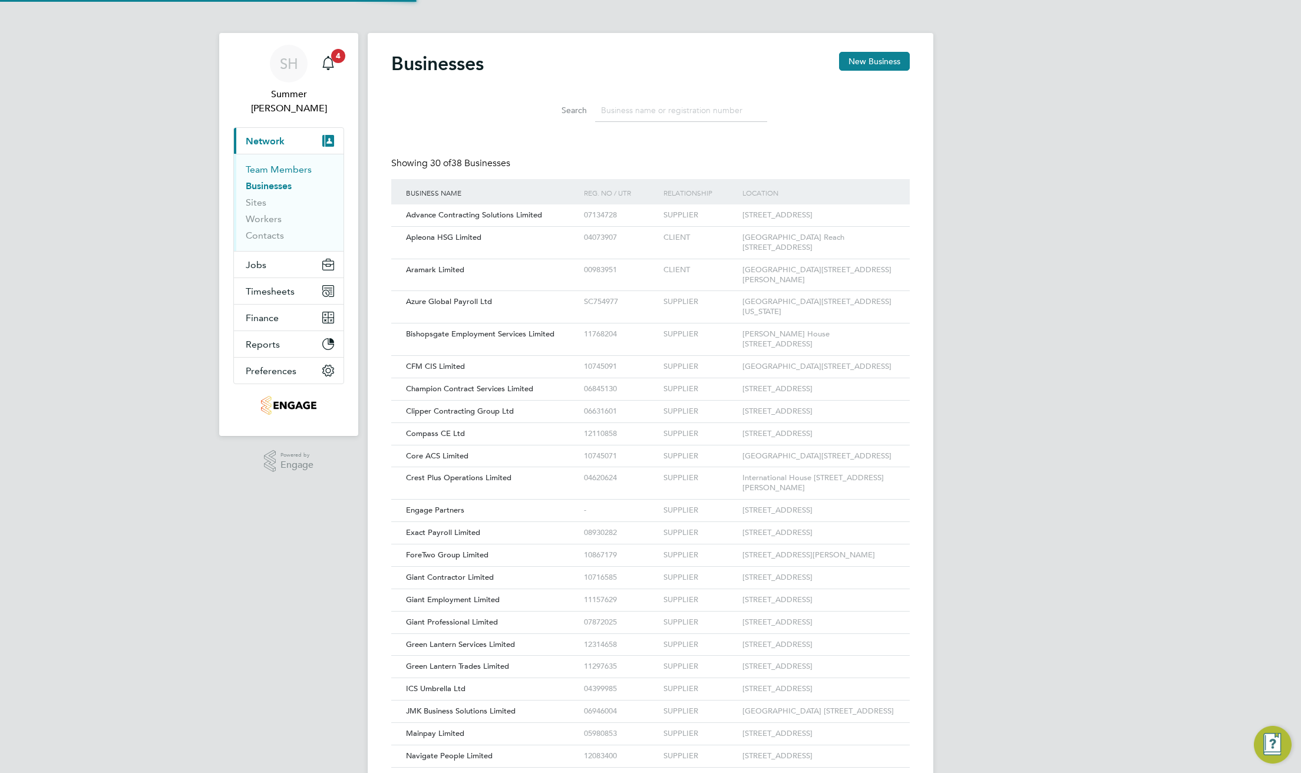
click at [294, 164] on link "Team Members" at bounding box center [279, 169] width 66 height 11
